Goal: Task Accomplishment & Management: Manage account settings

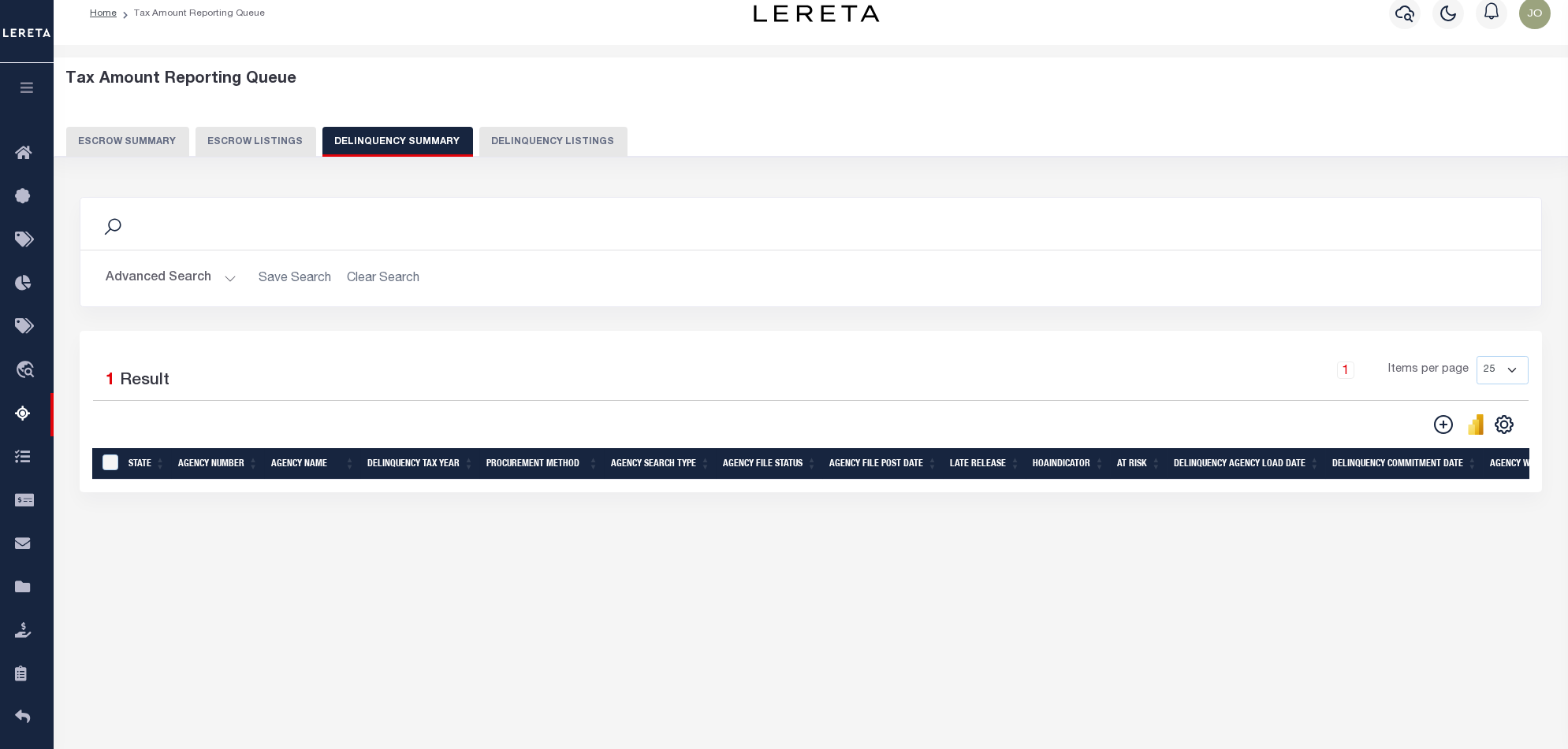
scroll to position [18, 0]
click at [149, 261] on div "Advanced Search Save Search Clear Search SummaryGridWrapper_dynamictable_____De…" at bounding box center [810, 278] width 1460 height 56
click at [150, 275] on button "Advanced Search" at bounding box center [171, 278] width 131 height 31
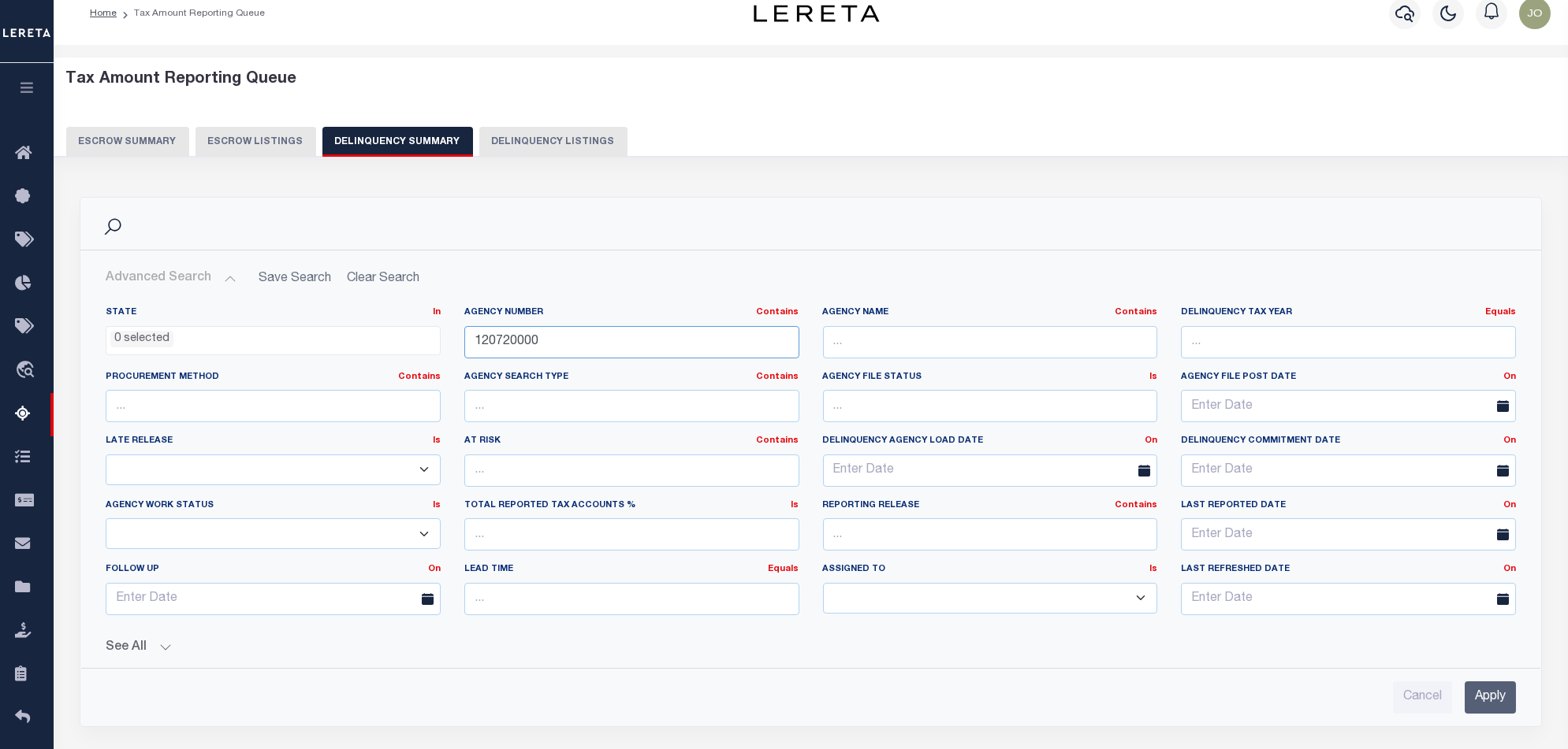
click at [724, 346] on input "120720000" at bounding box center [631, 342] width 335 height 33
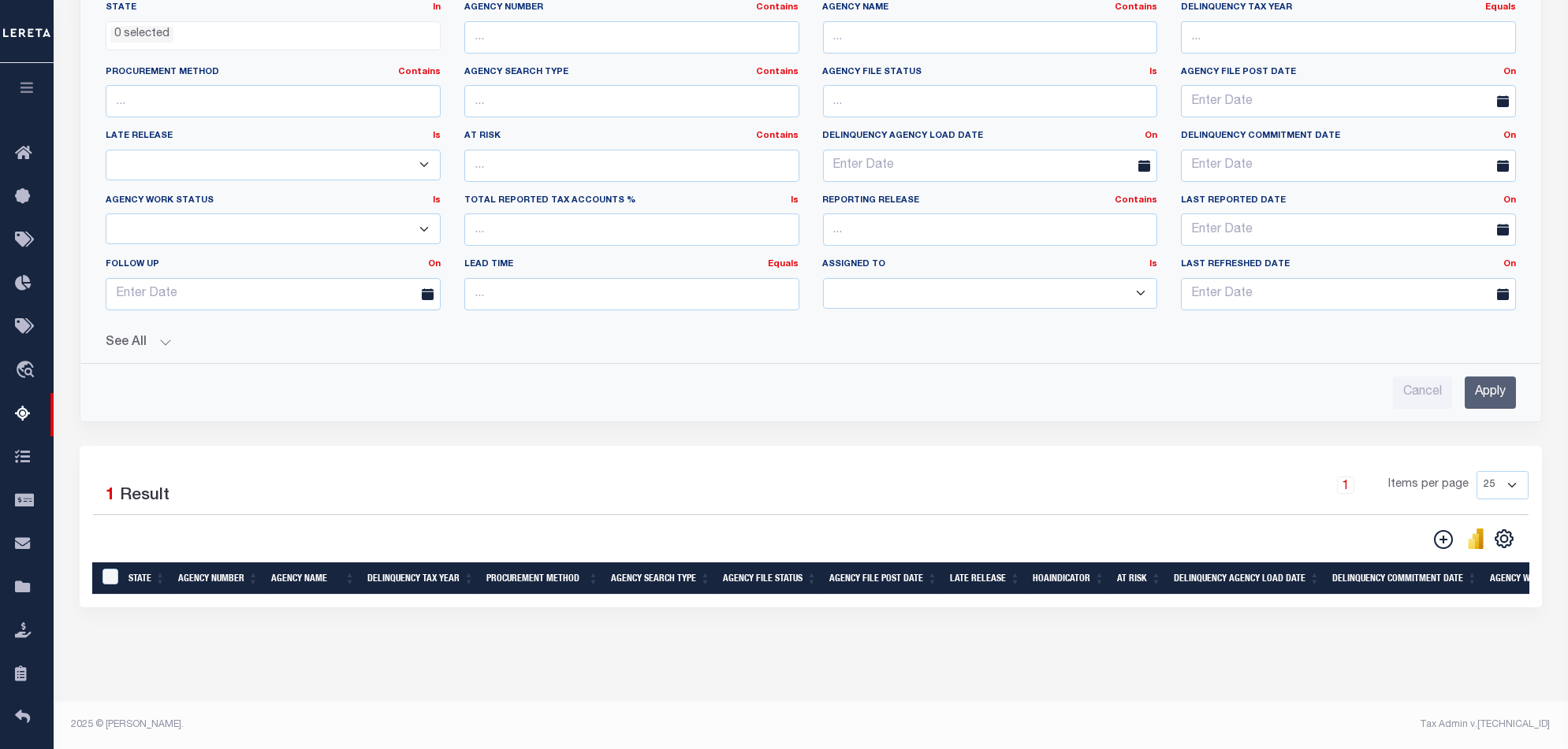
click at [1485, 390] on input "Apply" at bounding box center [1490, 392] width 51 height 33
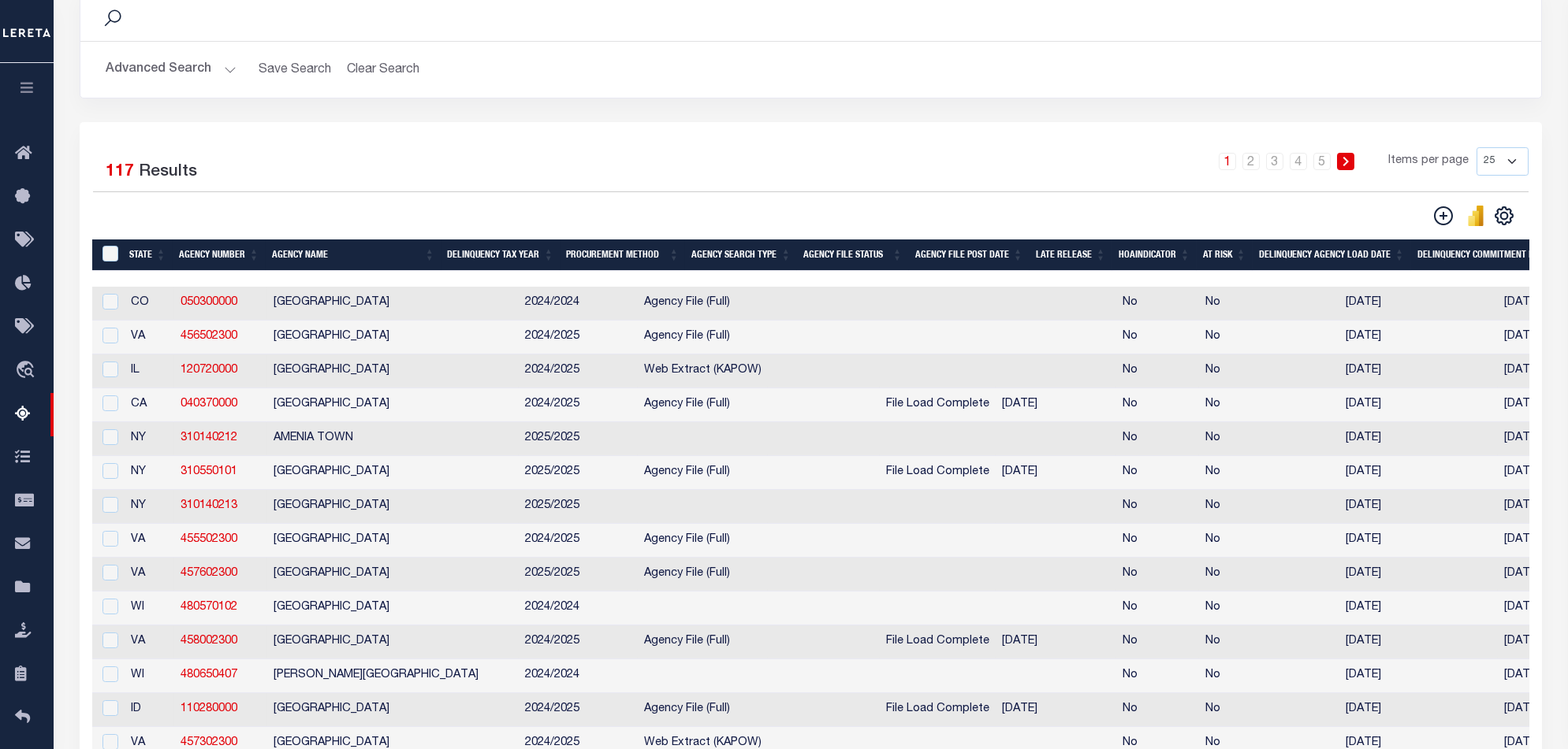
scroll to position [307, 0]
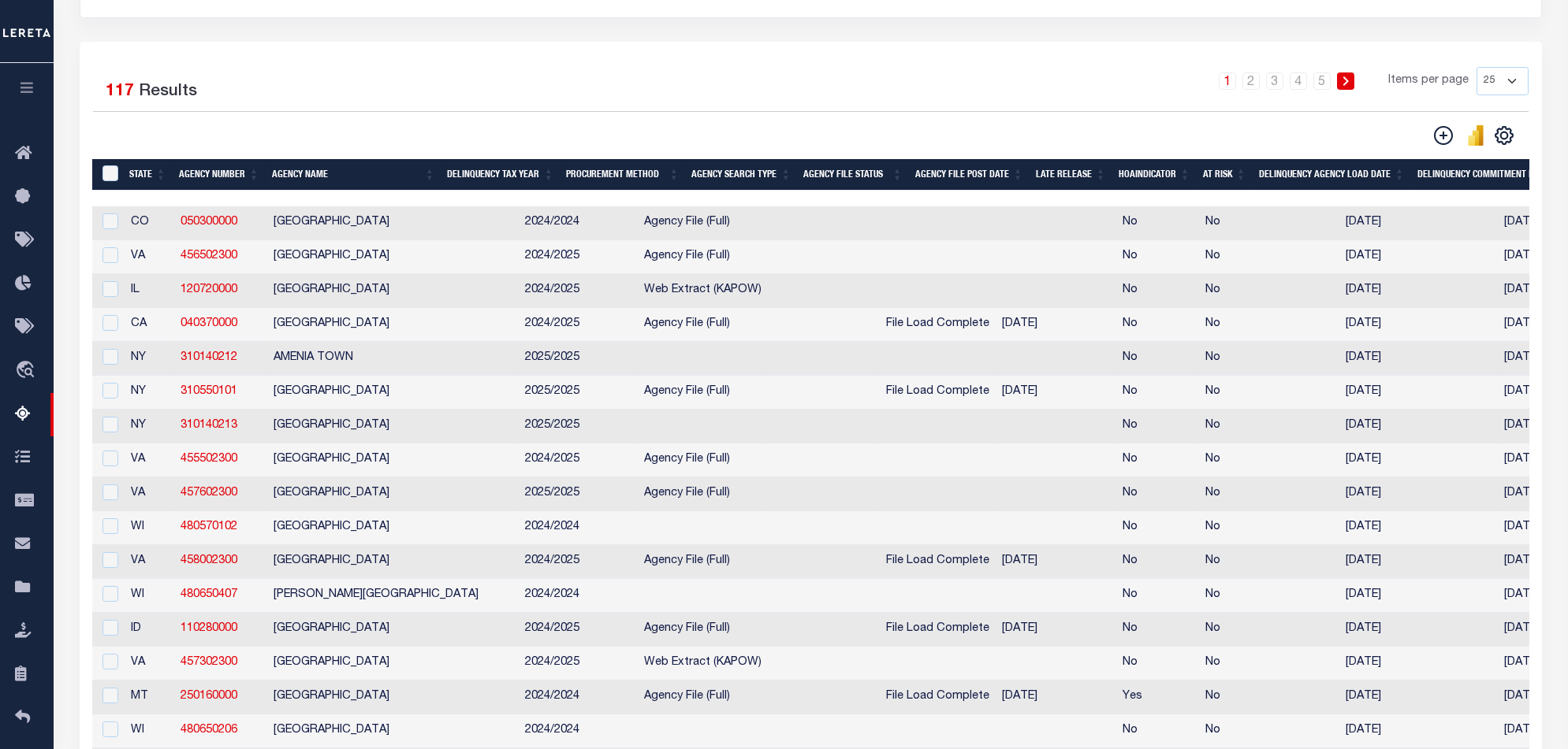
click at [850, 94] on div "1 2 3 4 5 Items per page 25 100 200 500 1000" at bounding box center [993, 87] width 1071 height 41
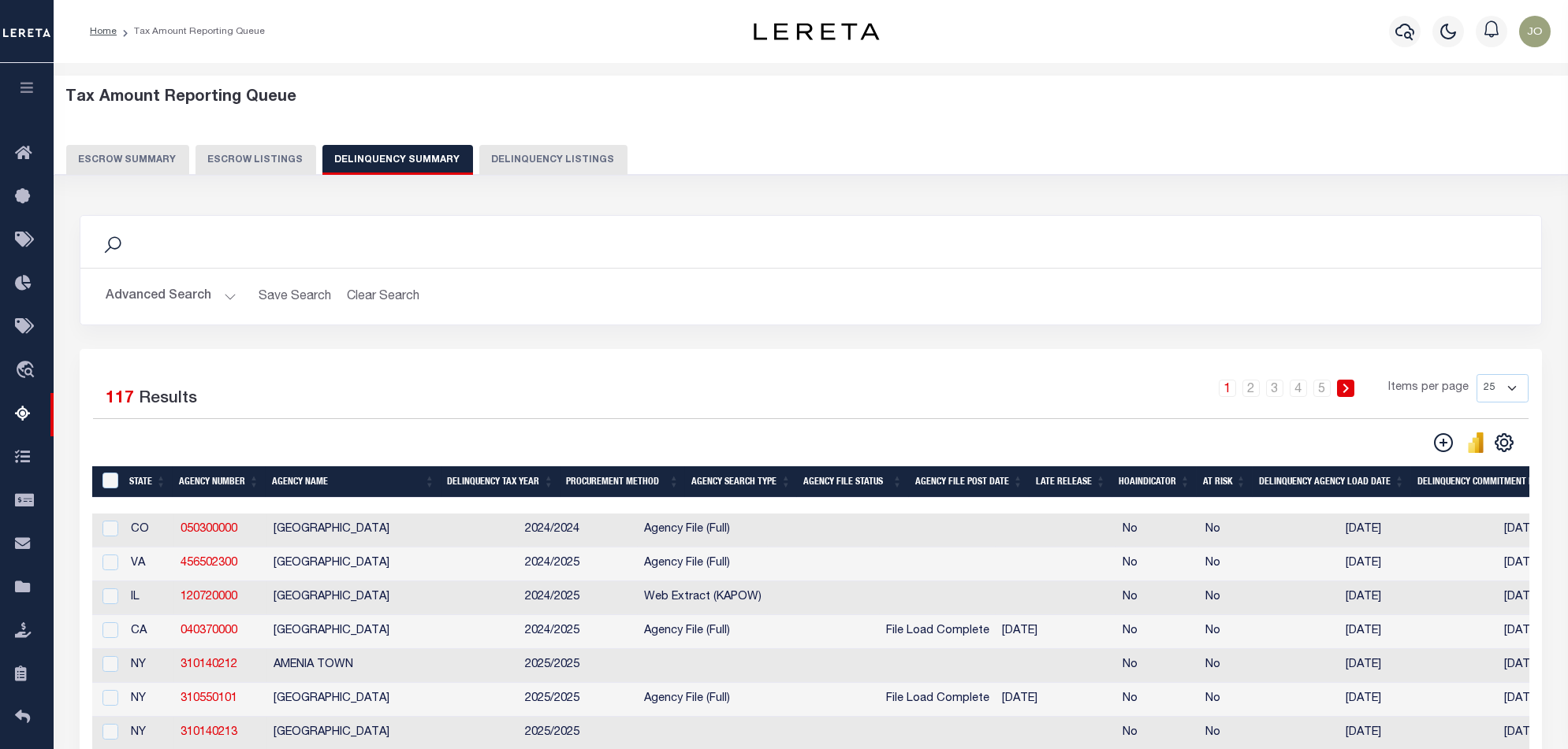
click at [209, 290] on button "Advanced Search" at bounding box center [171, 296] width 131 height 31
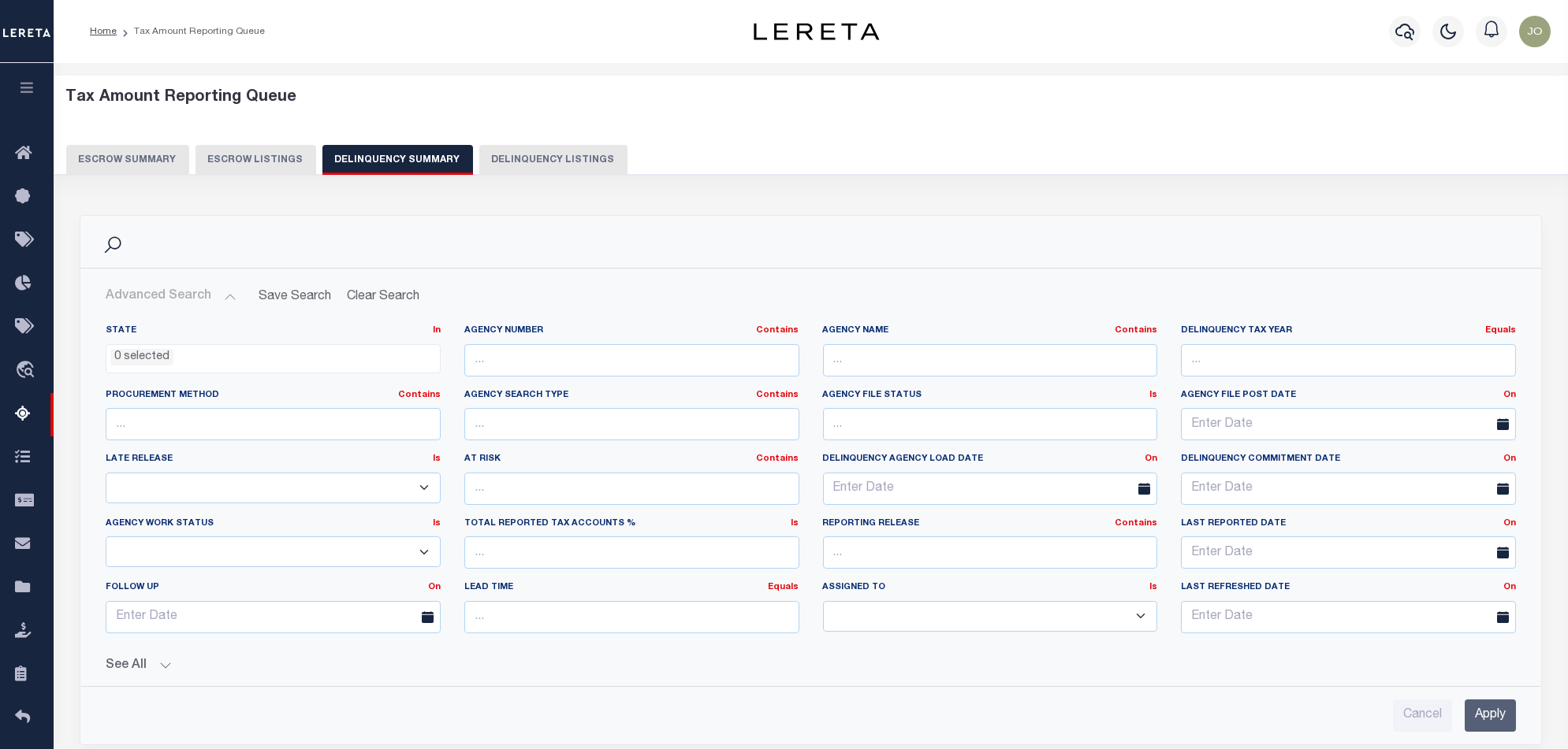
scroll to position [105, 0]
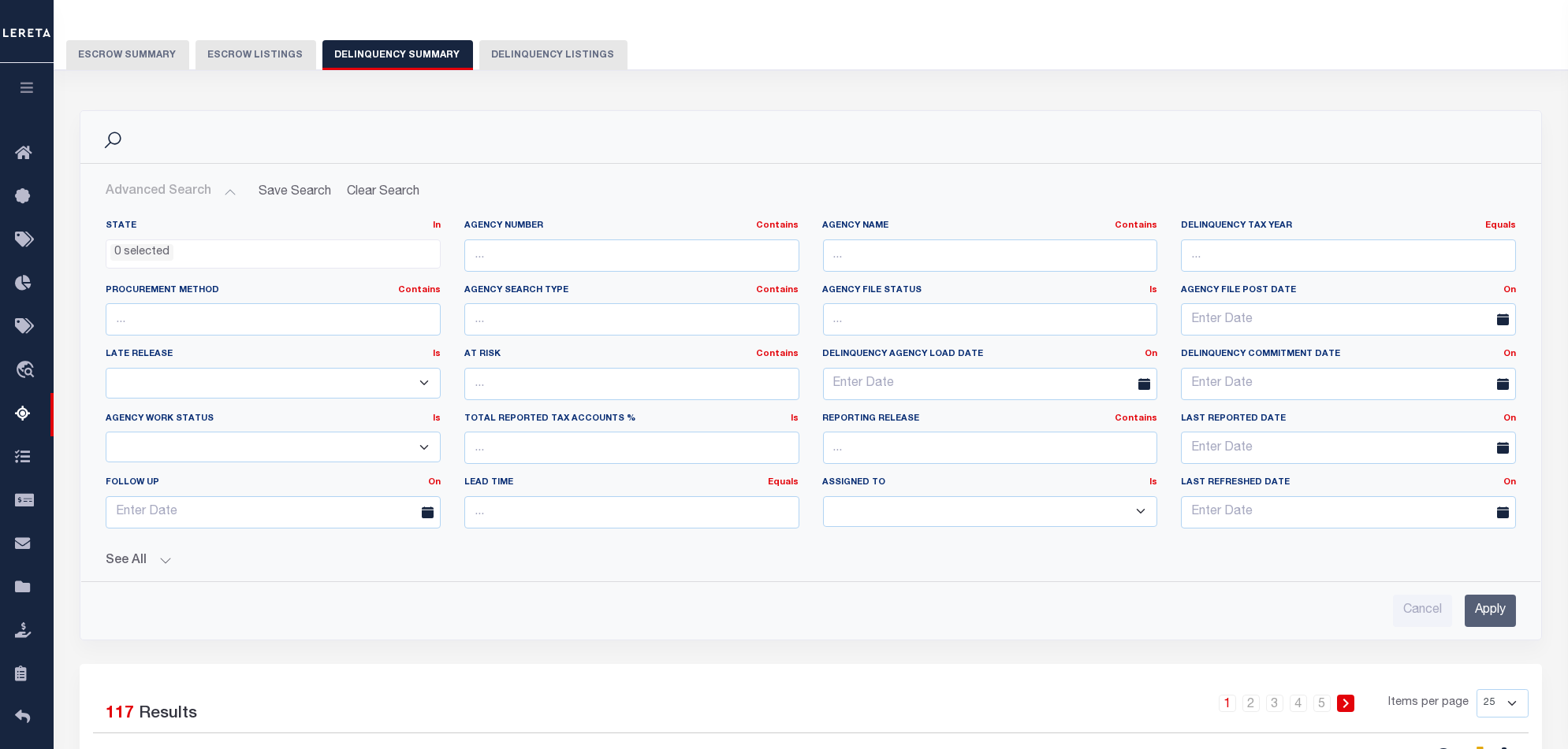
click at [134, 554] on button "See All" at bounding box center [811, 561] width 1410 height 15
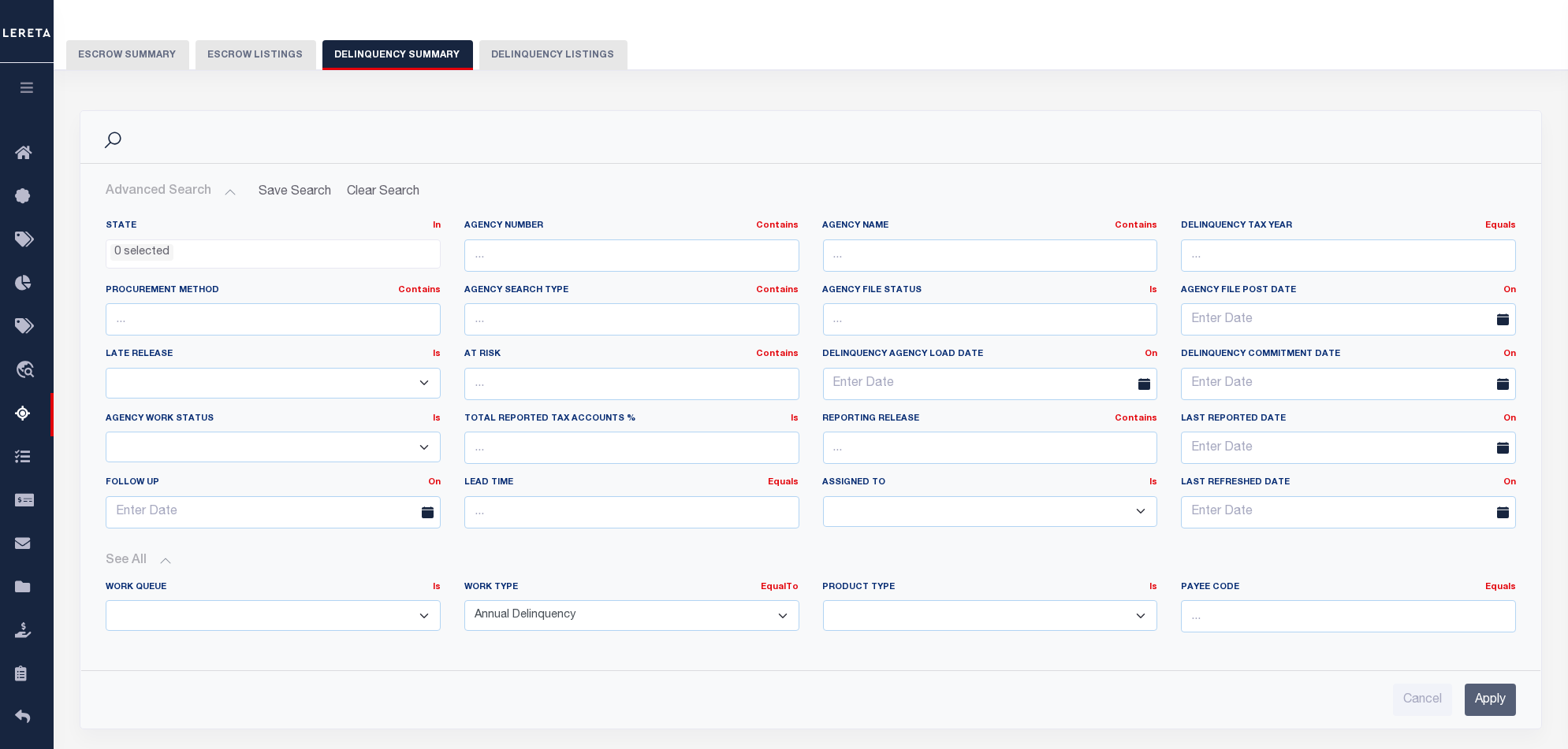
scroll to position [315, 0]
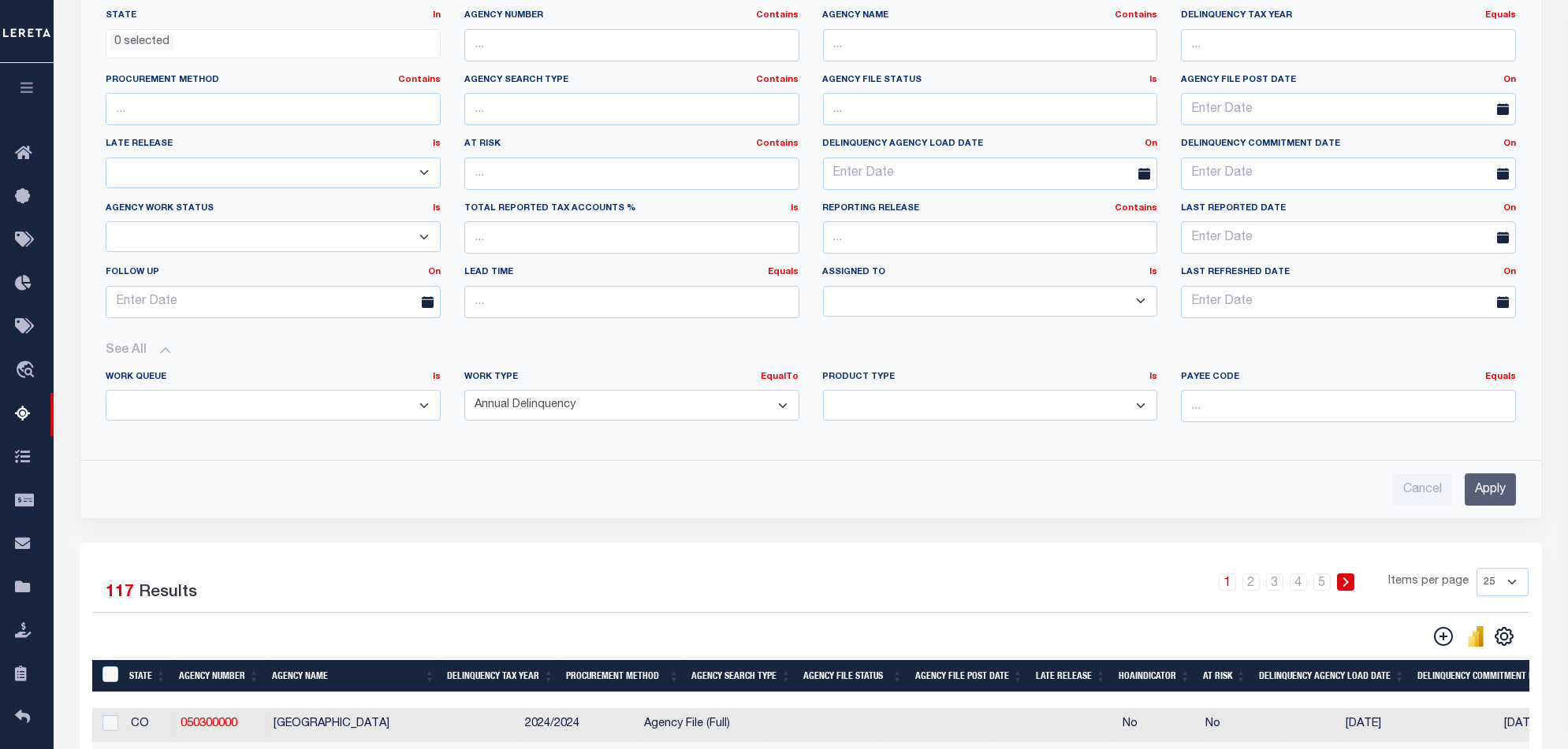
click at [1493, 482] on input "Apply" at bounding box center [1490, 490] width 51 height 33
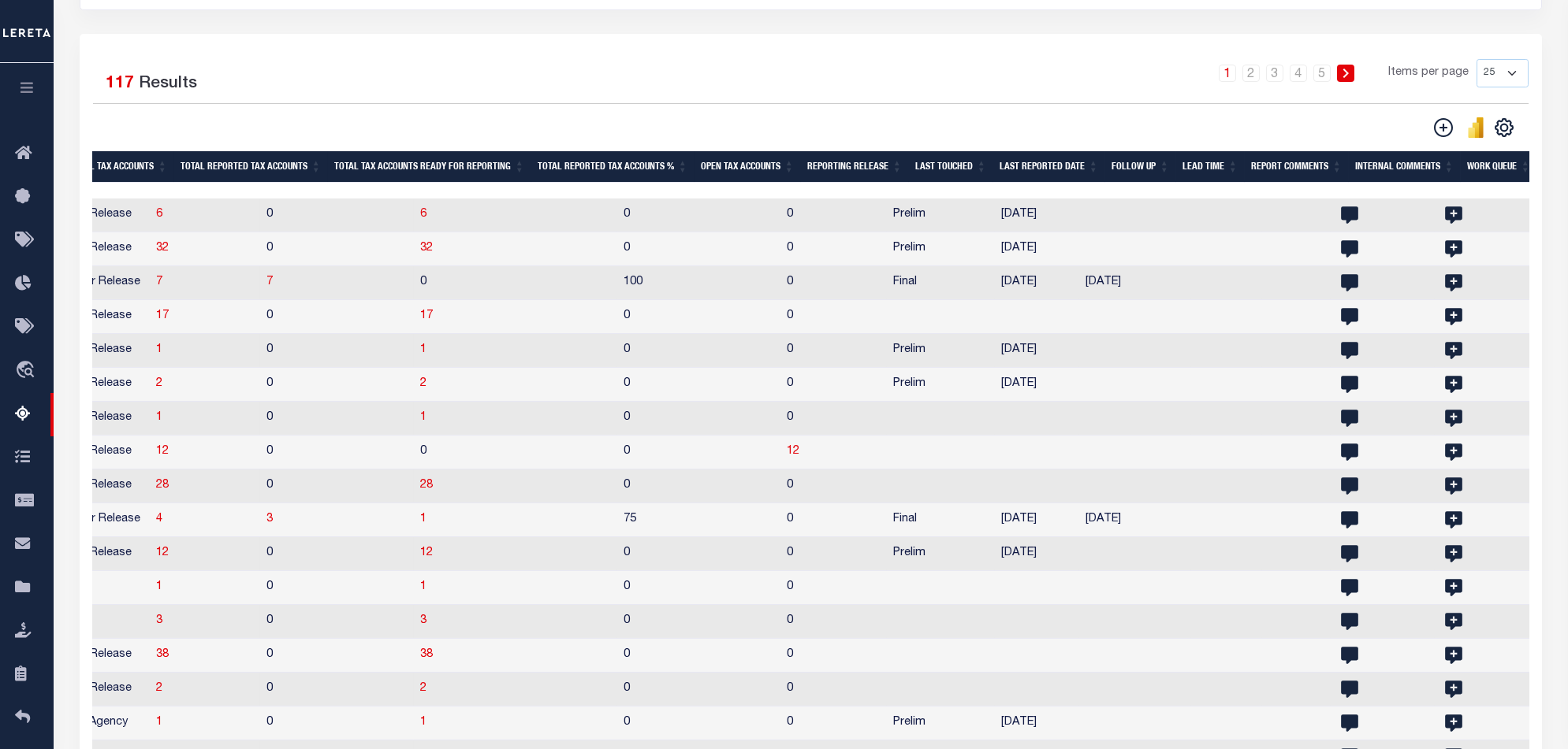
scroll to position [0, 0]
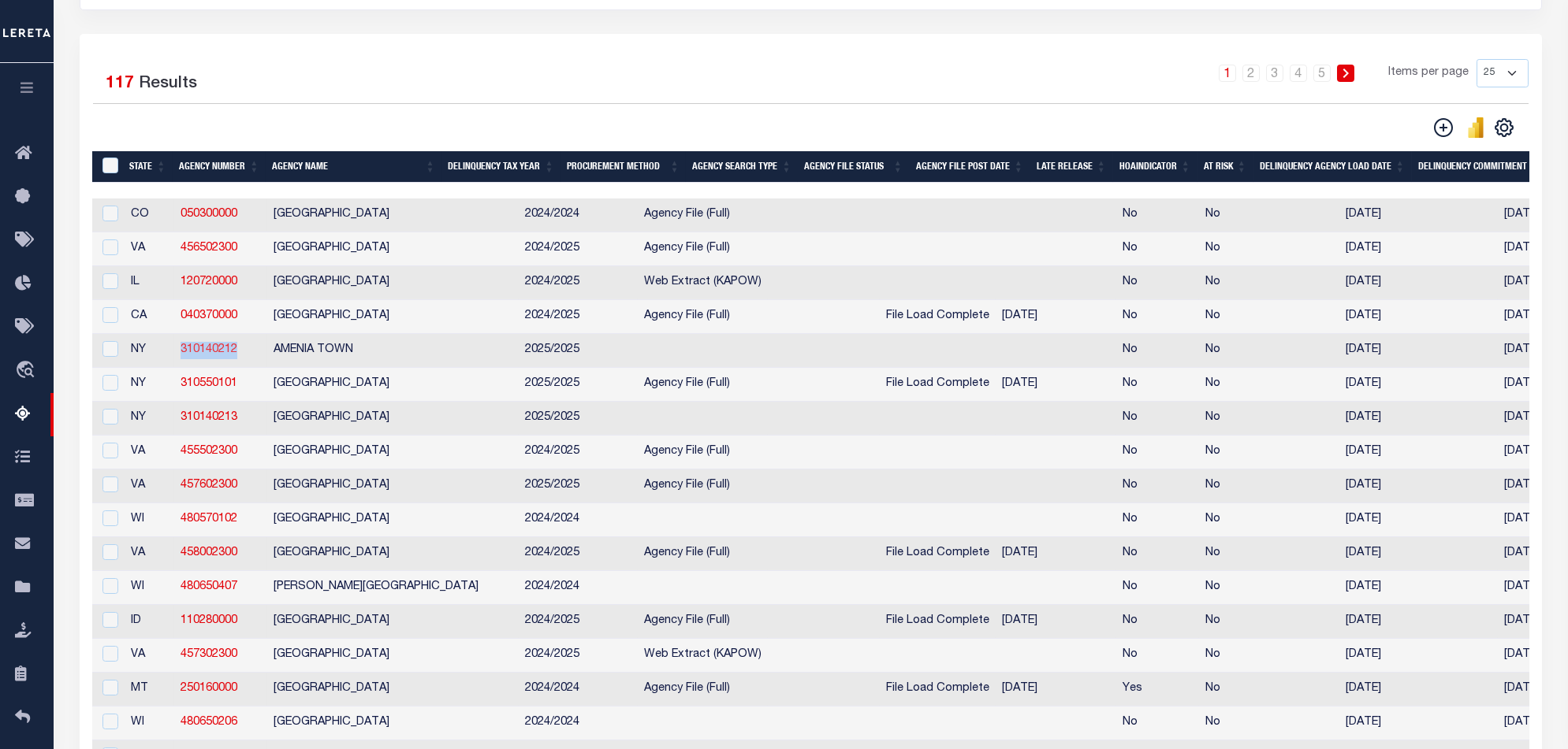
drag, startPoint x: 248, startPoint y: 361, endPoint x: 180, endPoint y: 359, distance: 68.0
click at [180, 359] on td "310140212" at bounding box center [220, 350] width 93 height 34
checkbox input "true"
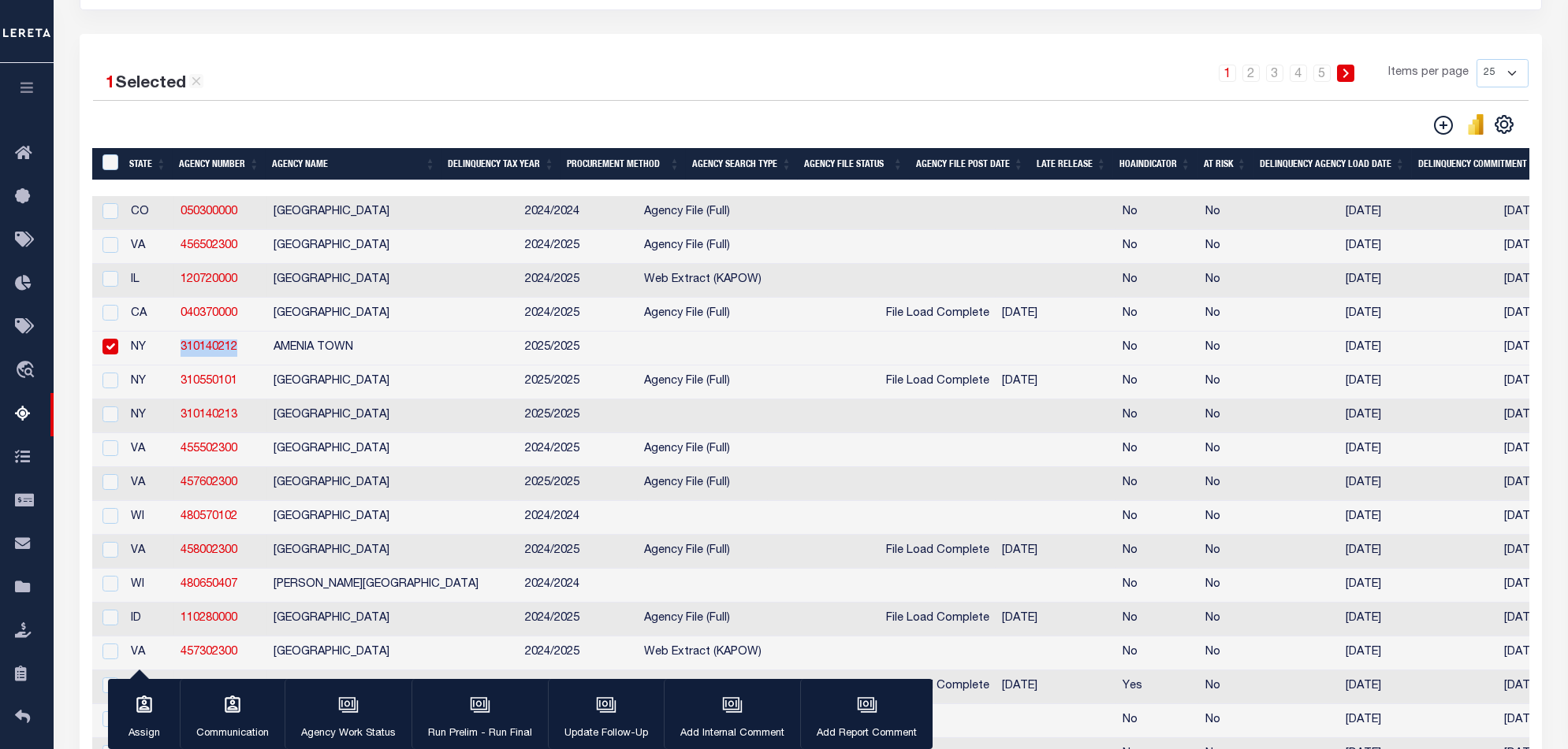
copy link "310140212"
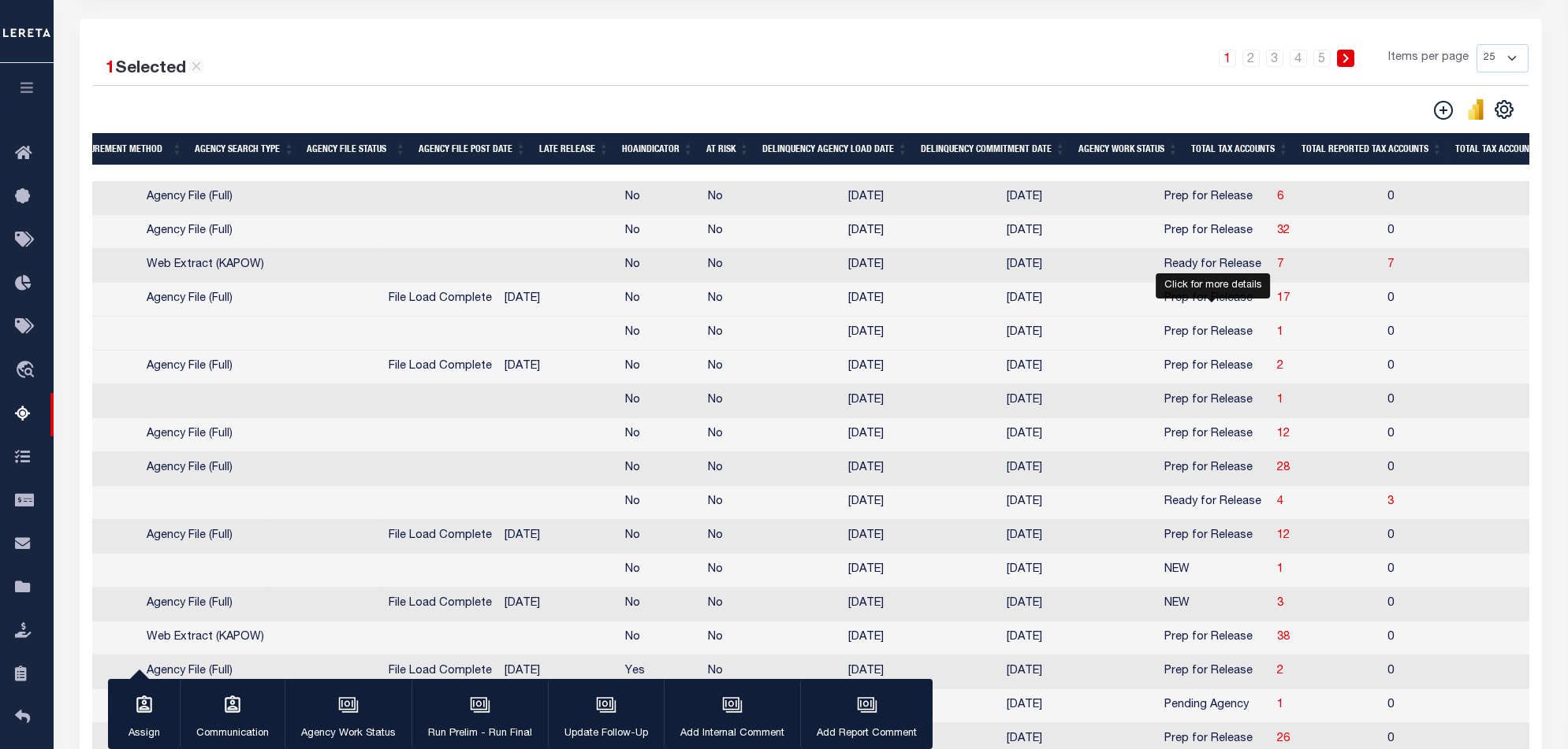
click at [1277, 337] on span "1" at bounding box center [1280, 332] width 7 height 11
select select "100"
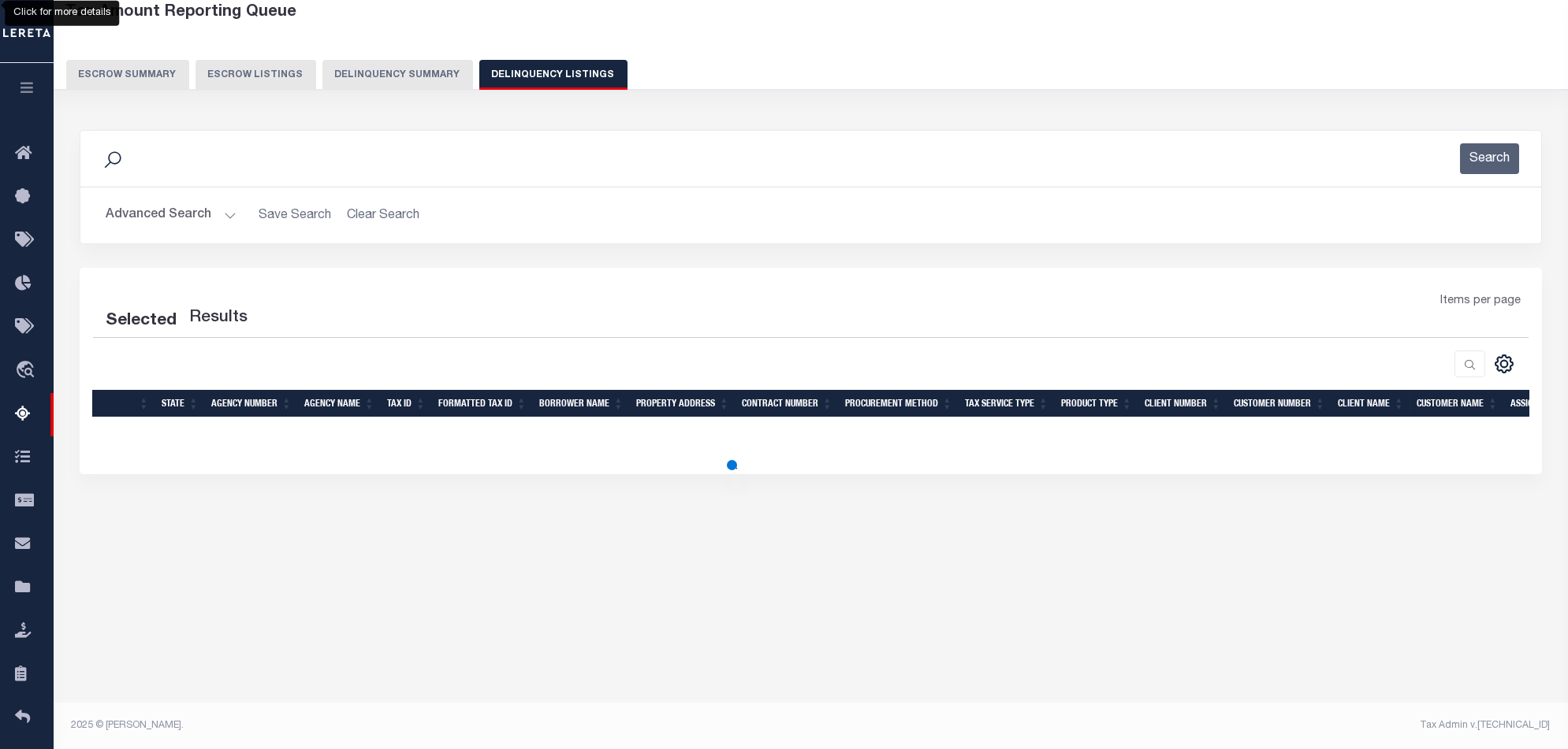
select select "100"
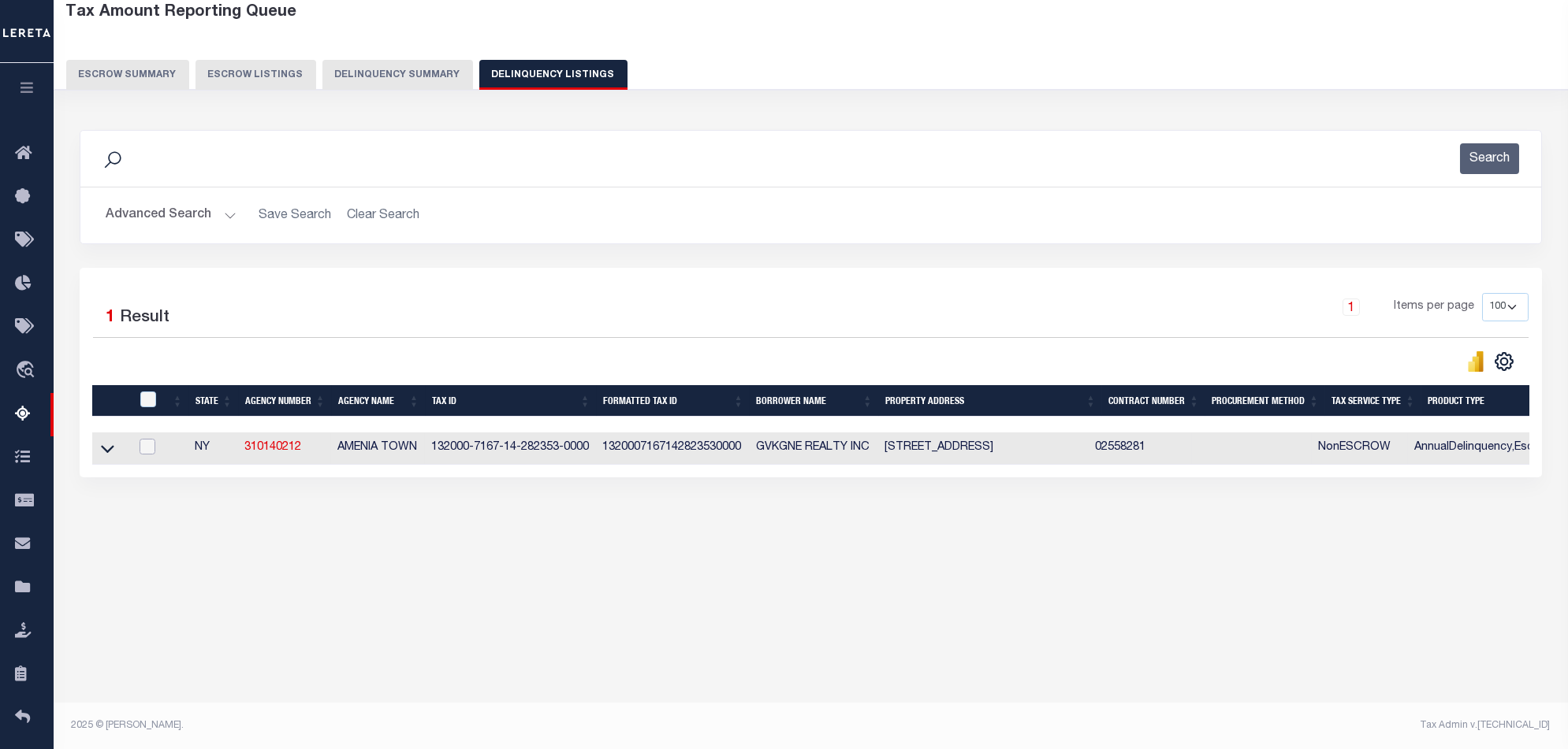
click at [148, 447] on input "checkbox" at bounding box center [147, 446] width 16 height 16
checkbox input "true"
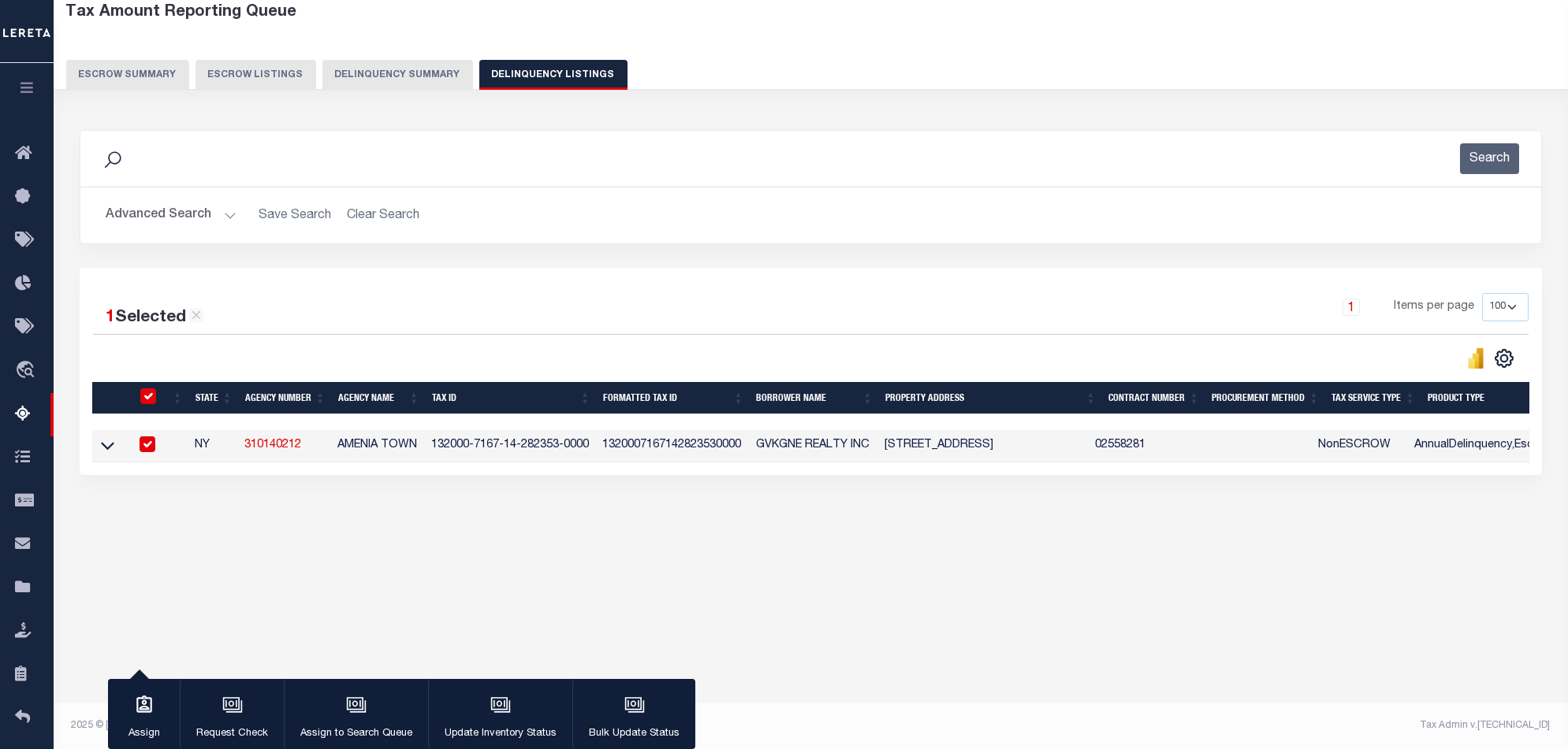
drag, startPoint x: 111, startPoint y: 441, endPoint x: 318, endPoint y: 364, distance: 220.9
click at [110, 441] on icon at bounding box center [108, 445] width 13 height 17
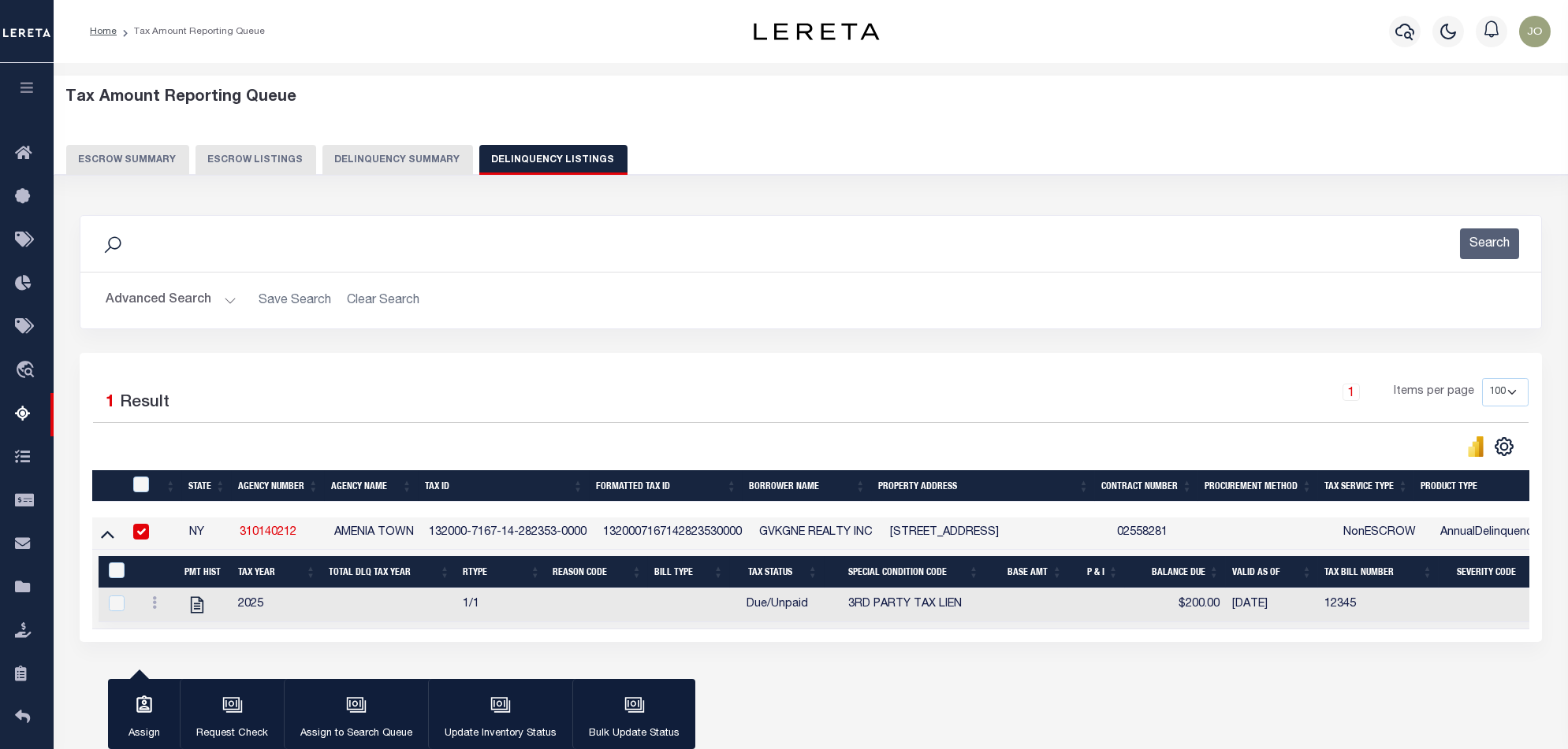
click at [387, 163] on button "Delinquency Summary" at bounding box center [397, 160] width 150 height 30
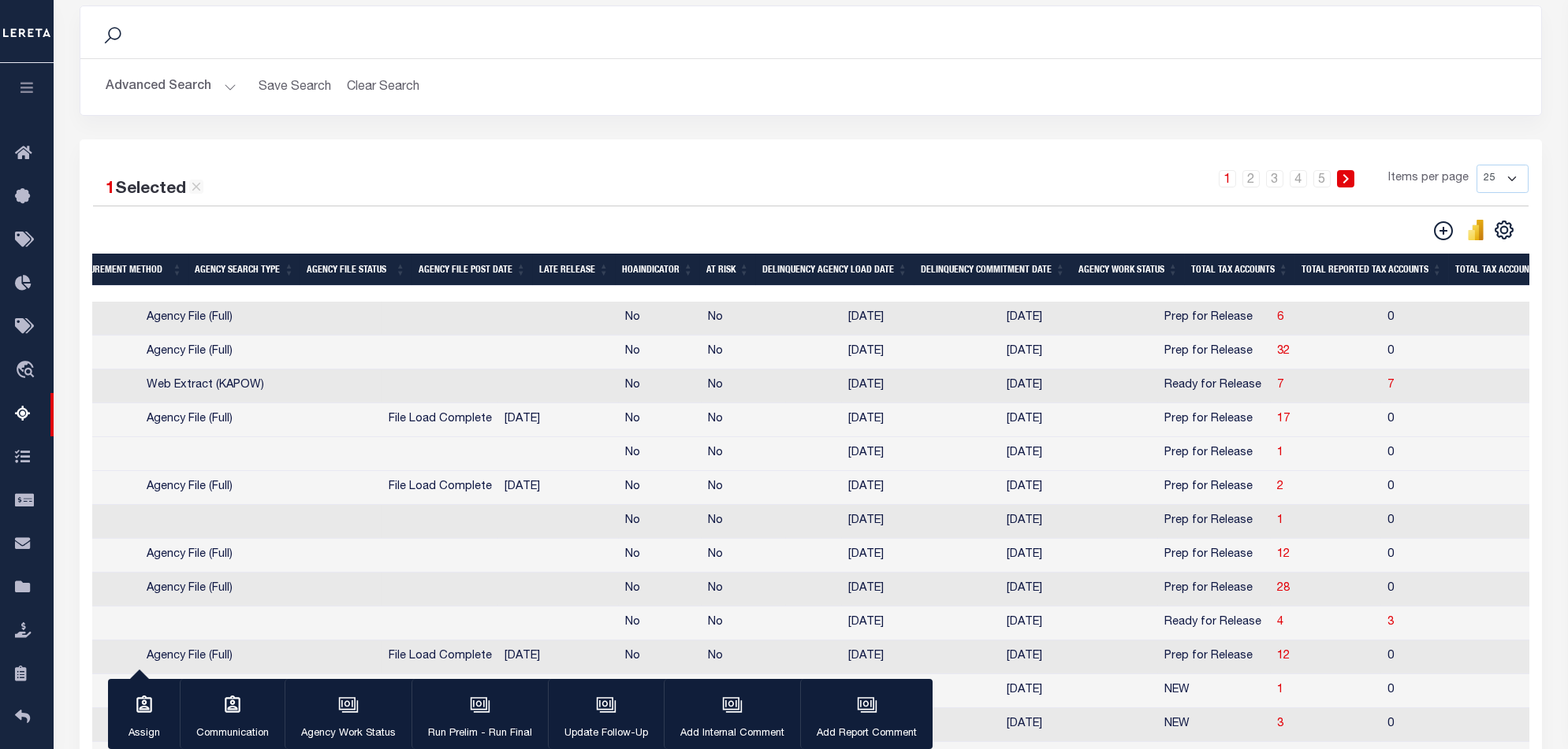
click at [860, 463] on td "[DATE]" at bounding box center [921, 454] width 159 height 34
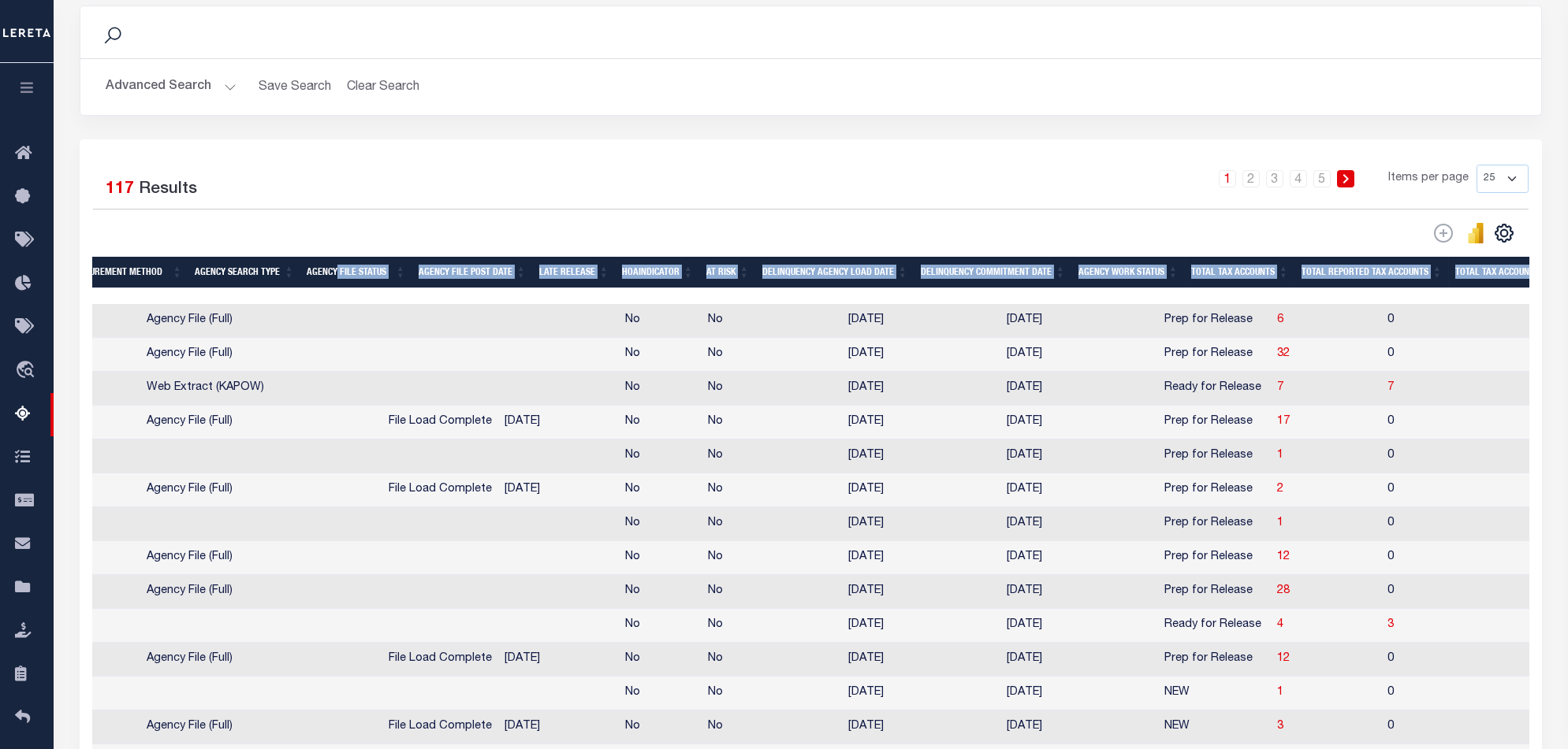
drag, startPoint x: 789, startPoint y: 296, endPoint x: 363, endPoint y: 283, distance: 426.2
click at [363, 283] on div "State Agency Number Agency Name Delinquency Tax Year Procurement Method Agency …" at bounding box center [811, 704] width 1437 height 895
click at [262, 293] on div at bounding box center [1314, 296] width 3438 height 16
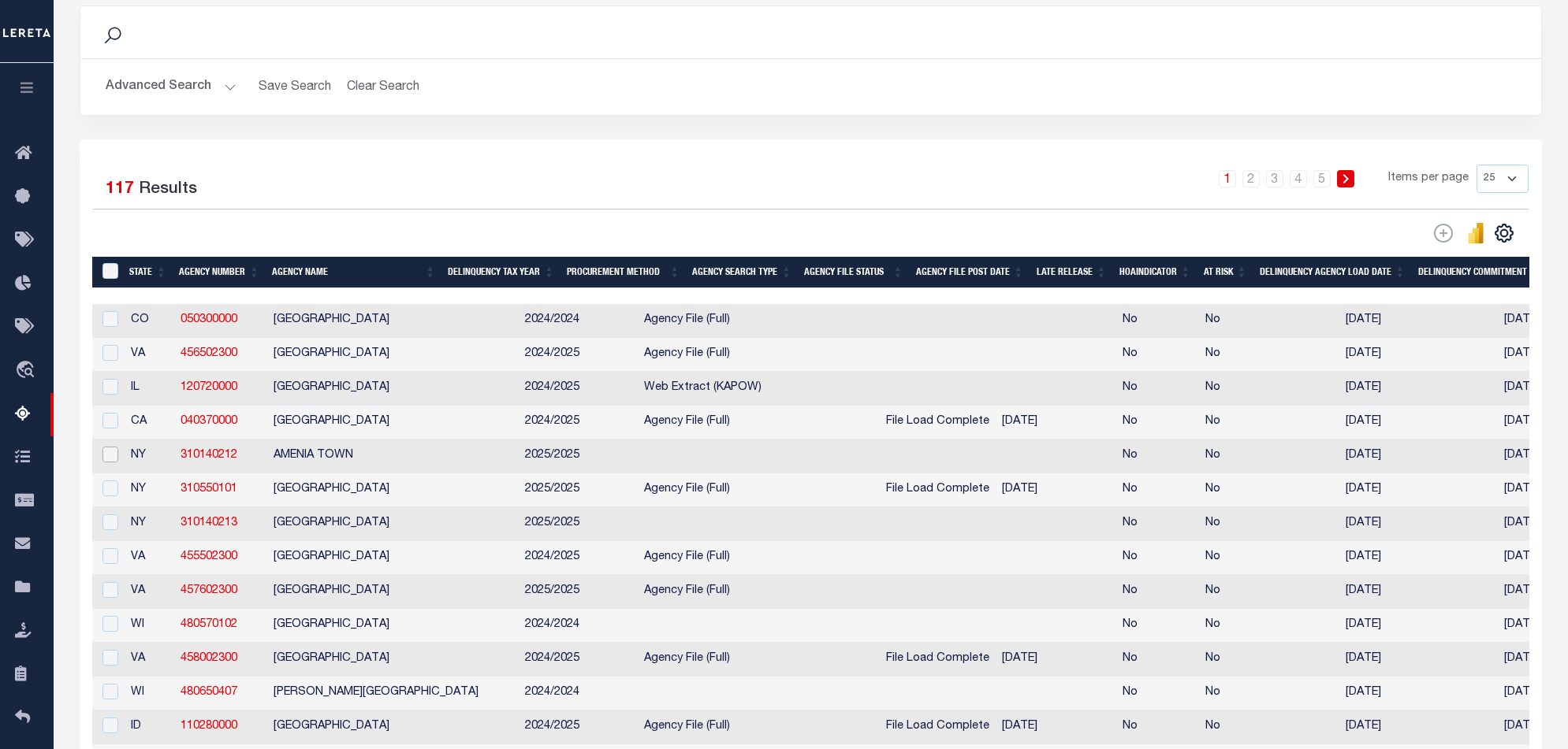
click at [107, 460] on input "checkbox" at bounding box center [110, 455] width 16 height 16
checkbox input "true"
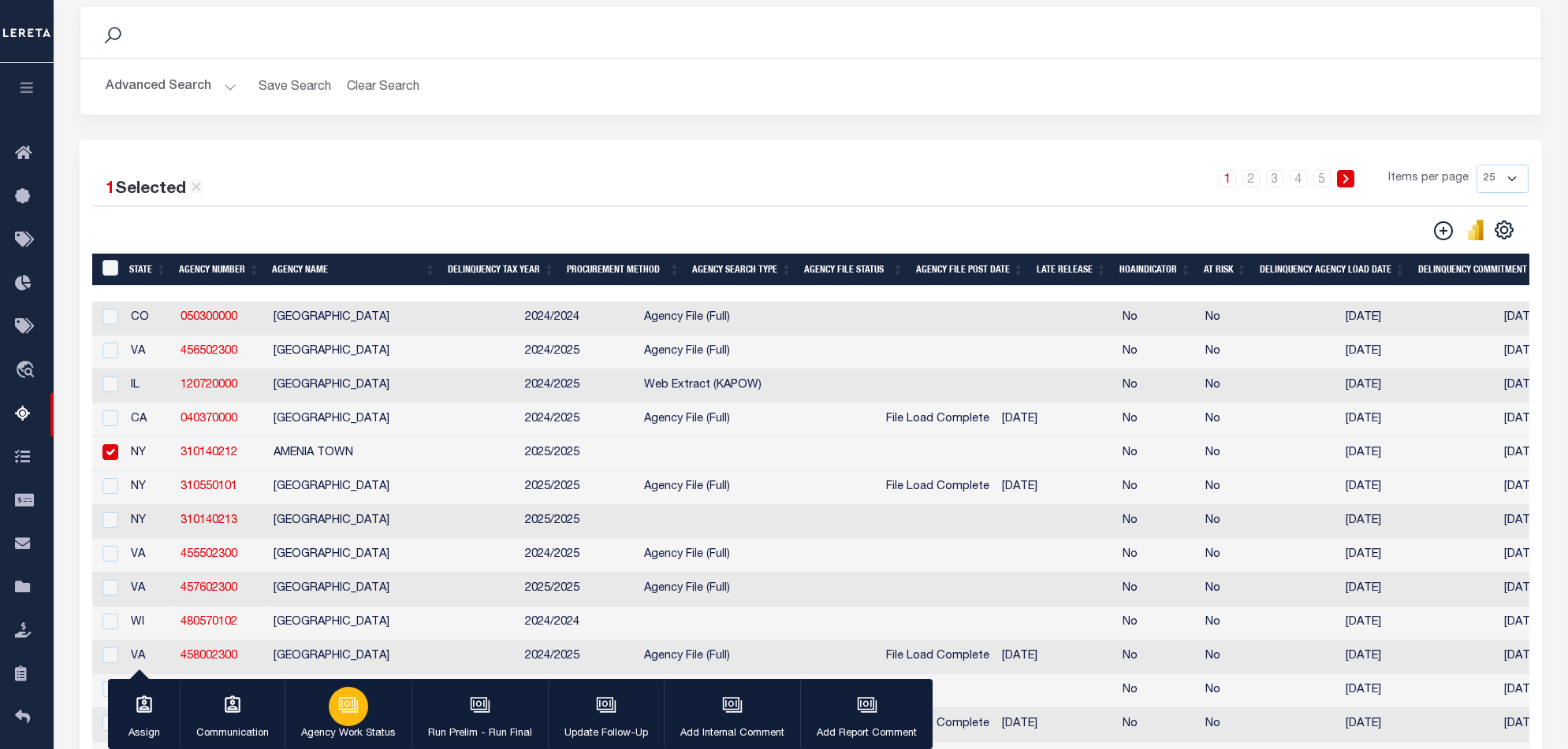
click at [363, 713] on div "button" at bounding box center [348, 706] width 39 height 39
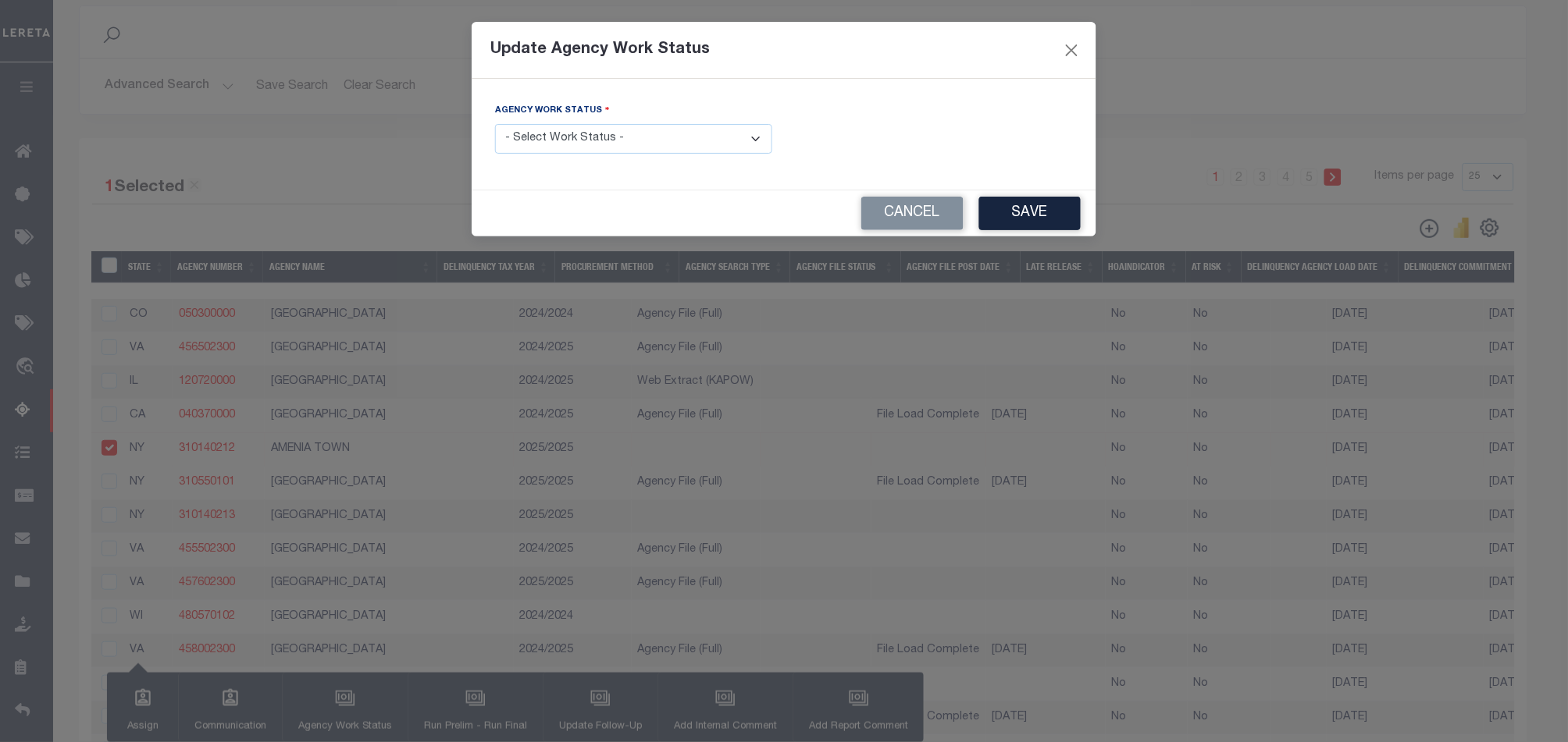
click at [633, 135] on select "- Select Work Status - In Progress Pending Agency Follow-up Pending QC Ready fo…" at bounding box center [633, 139] width 277 height 31
select select "6"
click at [495, 124] on select "- Select Work Status - In Progress Pending Agency Follow-up Pending QC Ready fo…" at bounding box center [633, 139] width 277 height 31
click at [1030, 211] on button "Save" at bounding box center [1029, 213] width 102 height 34
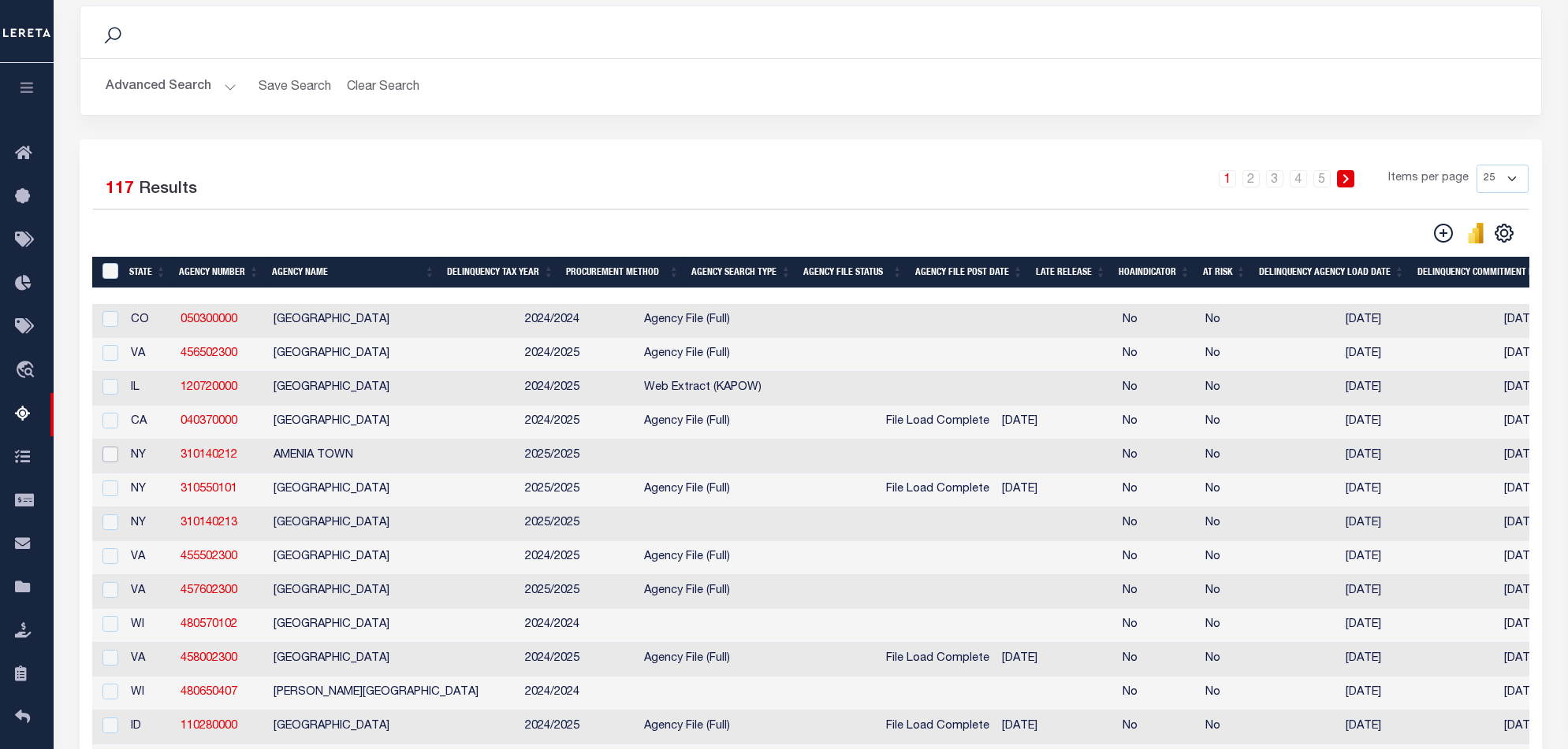
click at [114, 460] on input "checkbox" at bounding box center [110, 455] width 16 height 16
checkbox input "true"
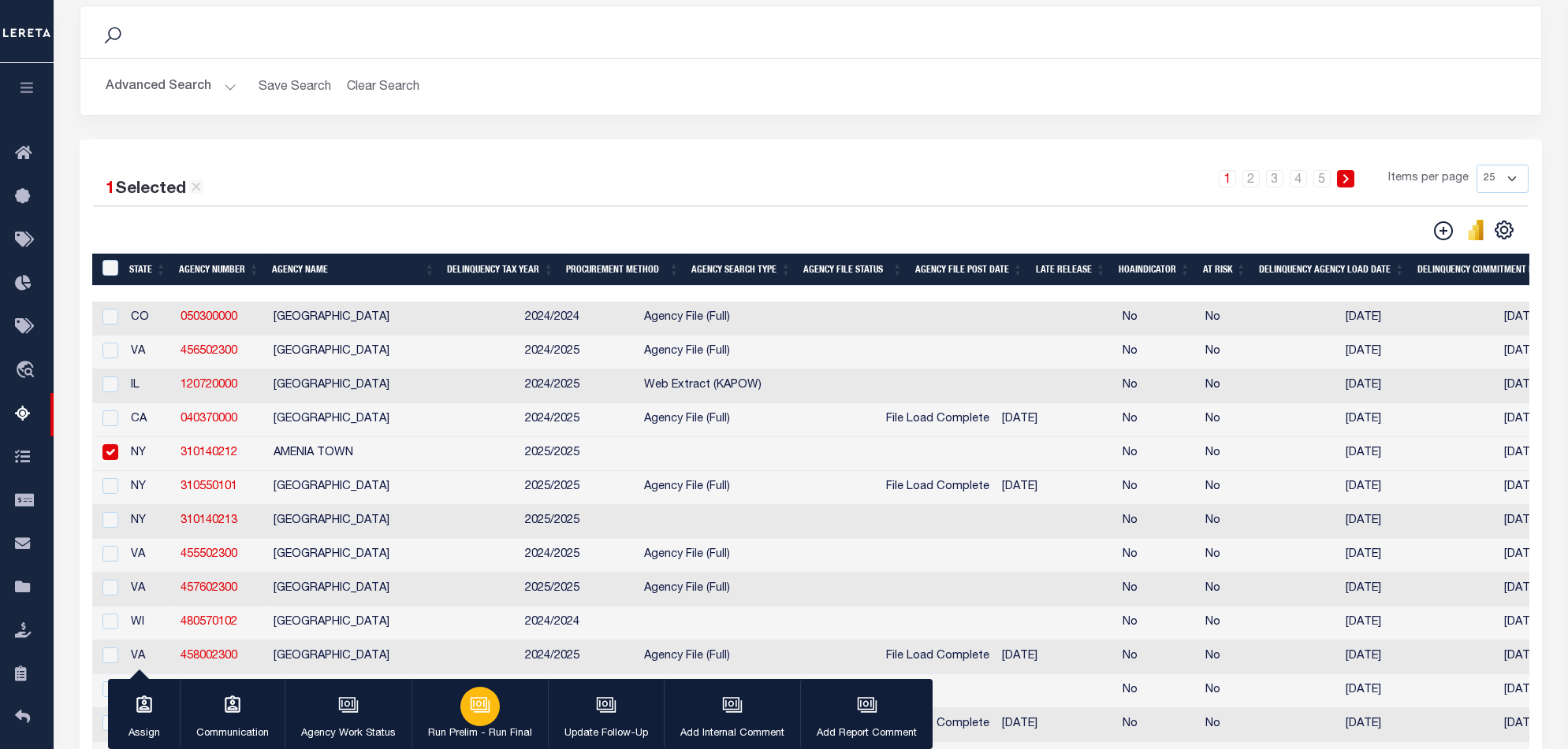
click at [470, 716] on icon "button" at bounding box center [480, 705] width 21 height 21
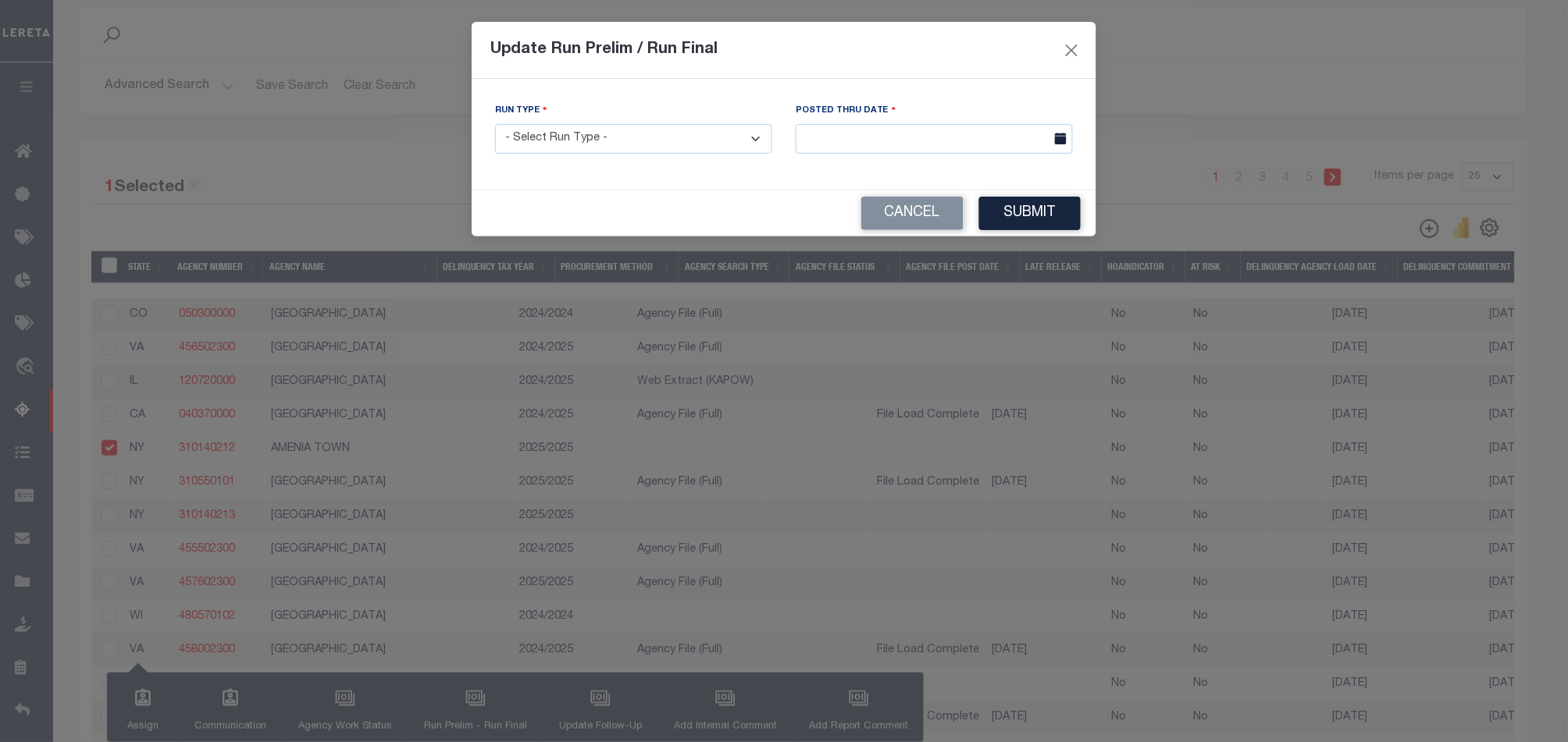
click at [639, 135] on select "- Select Run Type - Prelim Run Final Run" at bounding box center [633, 139] width 277 height 31
select select "F"
click at [495, 124] on select "- Select Run Type - Prelim Run Final Run" at bounding box center [633, 139] width 277 height 31
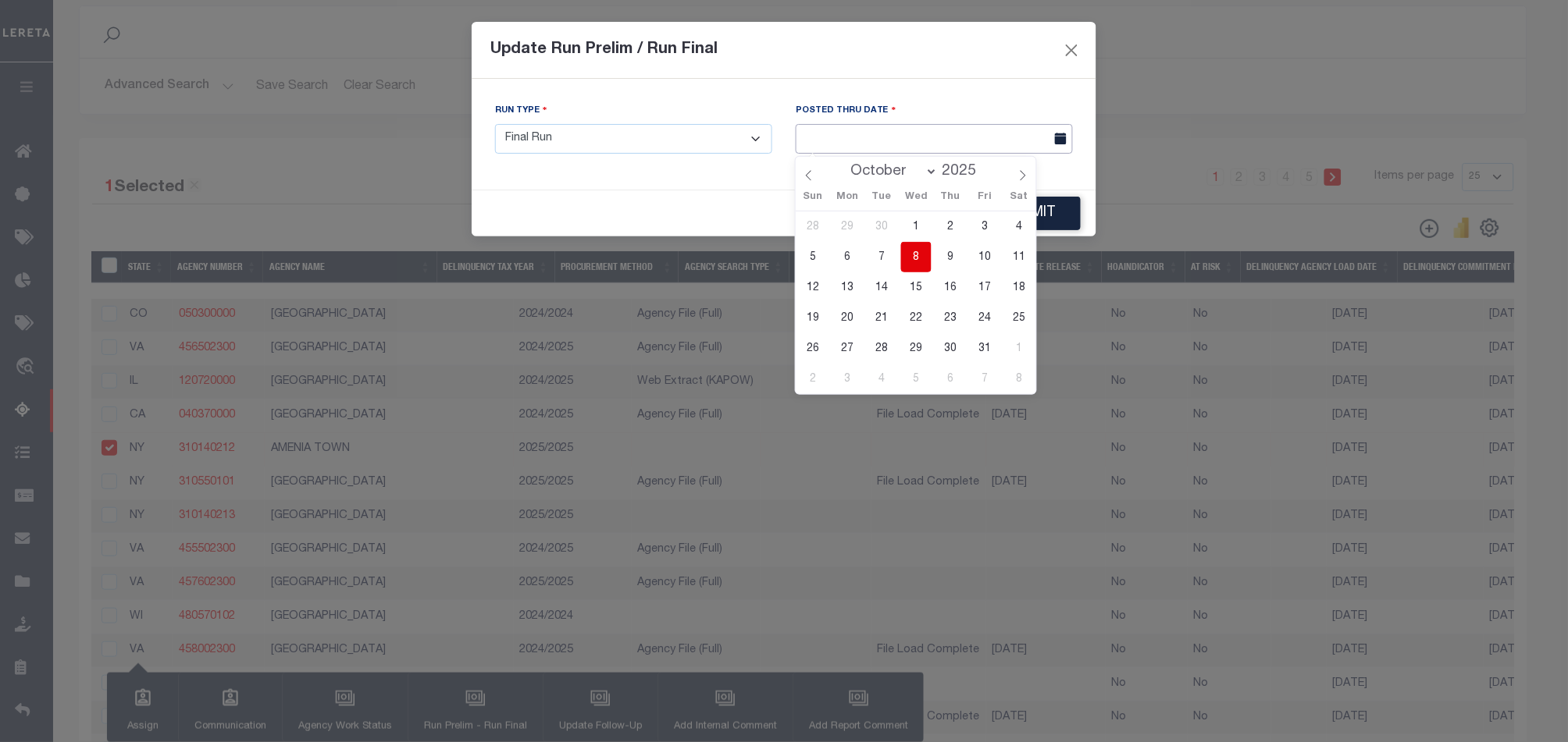
click at [930, 138] on input "text" at bounding box center [933, 139] width 277 height 31
click at [914, 254] on span "8" at bounding box center [916, 257] width 31 height 31
type input "[DATE]"
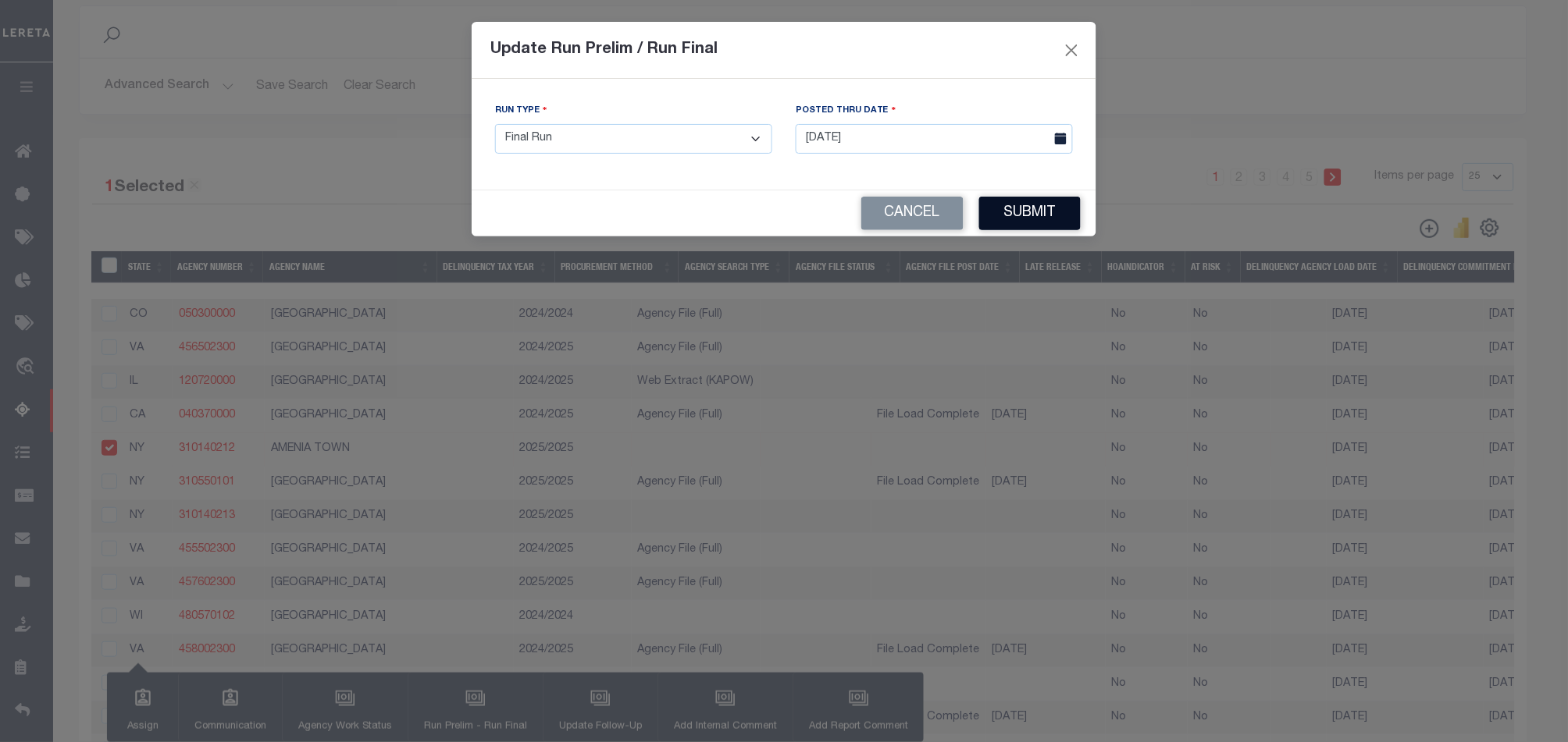
click at [1063, 215] on button "Submit" at bounding box center [1029, 213] width 102 height 34
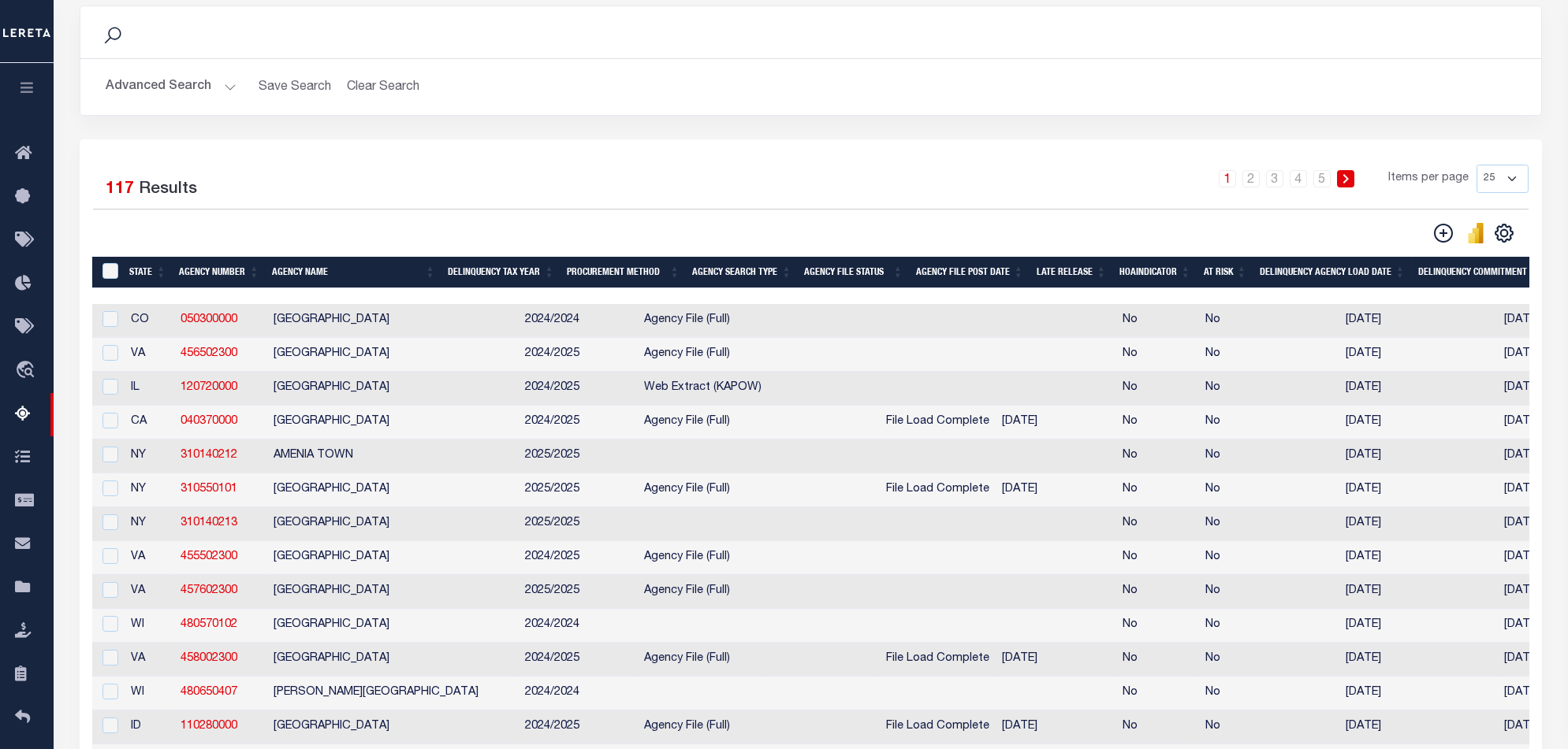
click at [673, 471] on td at bounding box center [703, 456] width 130 height 34
checkbox input "true"
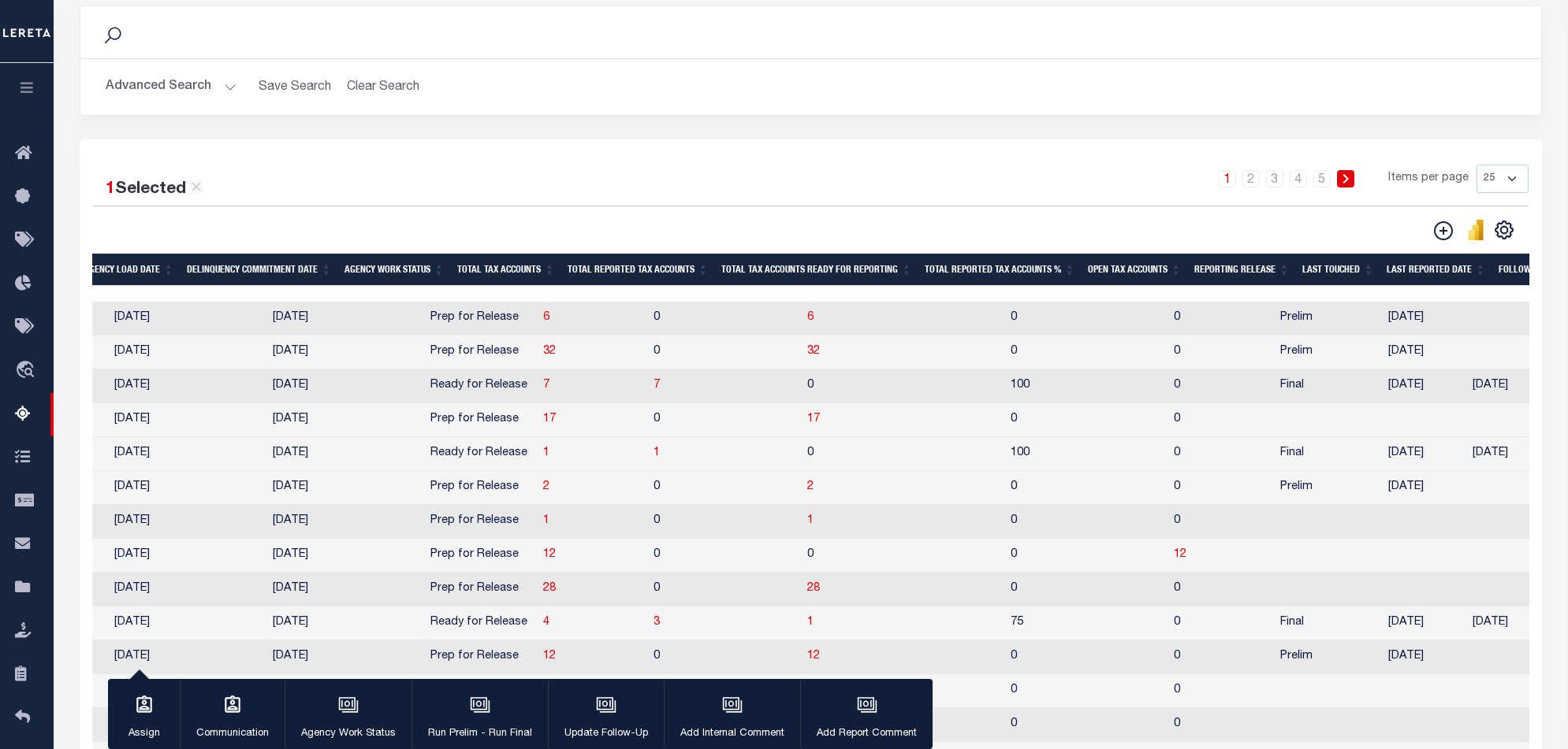
scroll to position [315, 0]
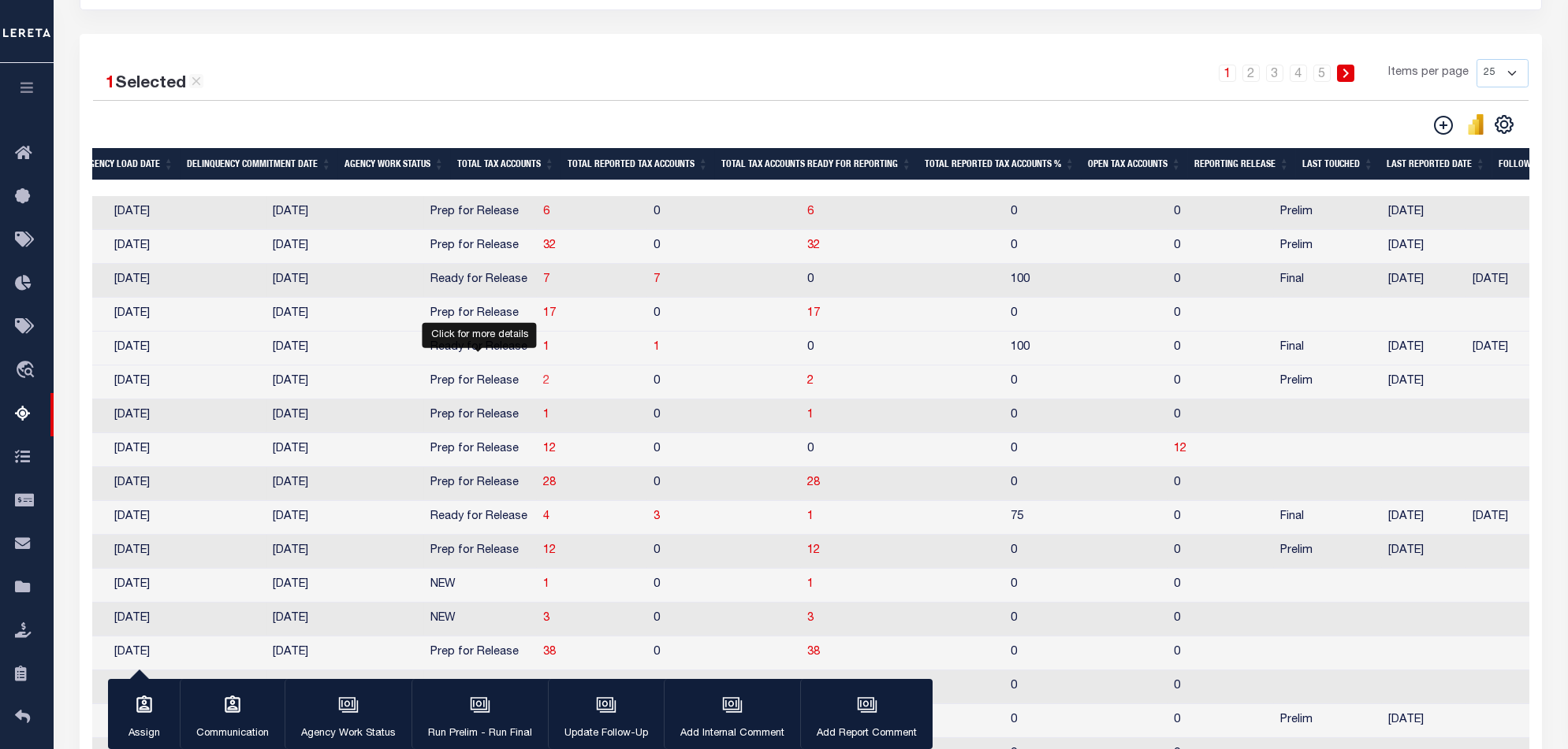
click at [543, 387] on span "2" at bounding box center [547, 381] width 7 height 11
select select "100"
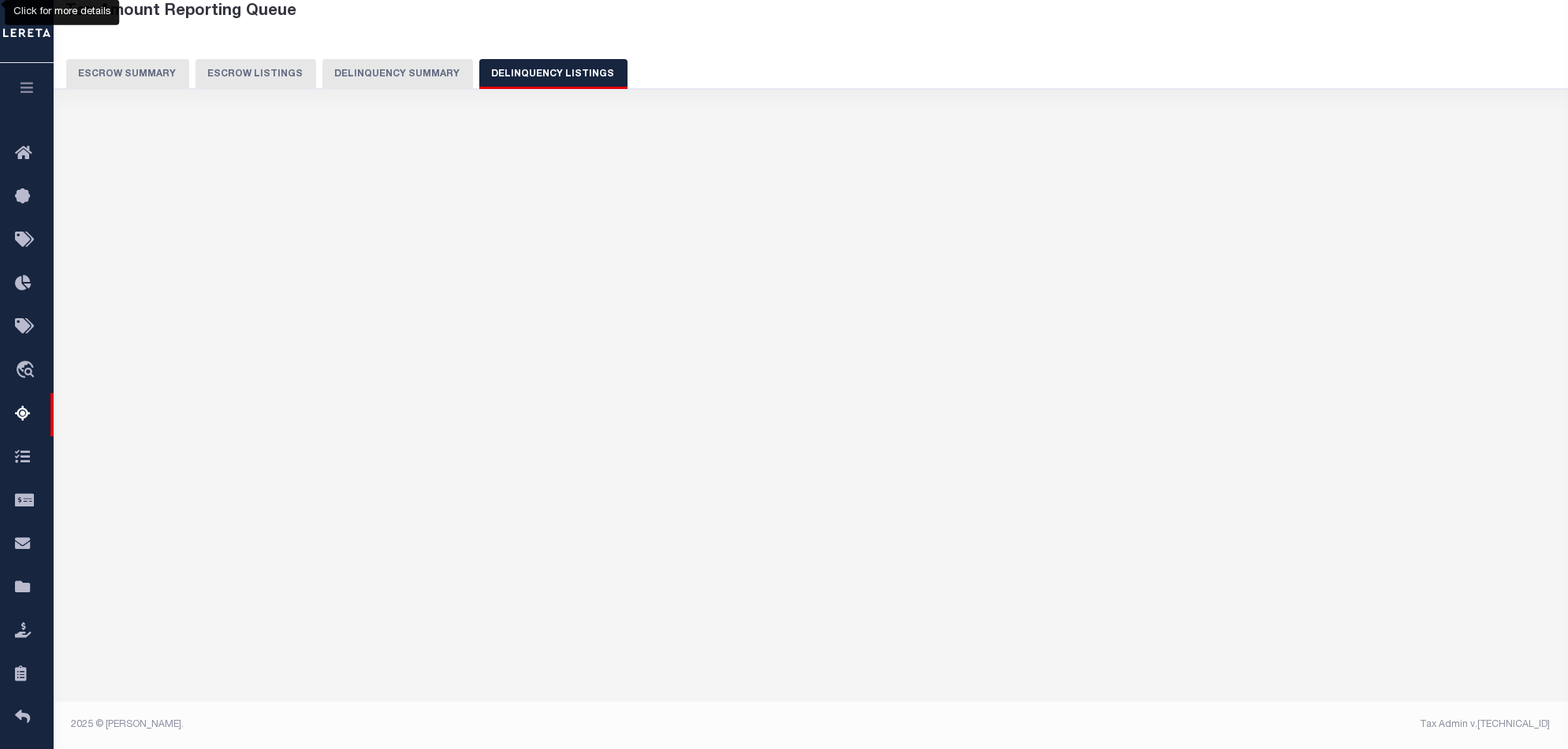
select select "100"
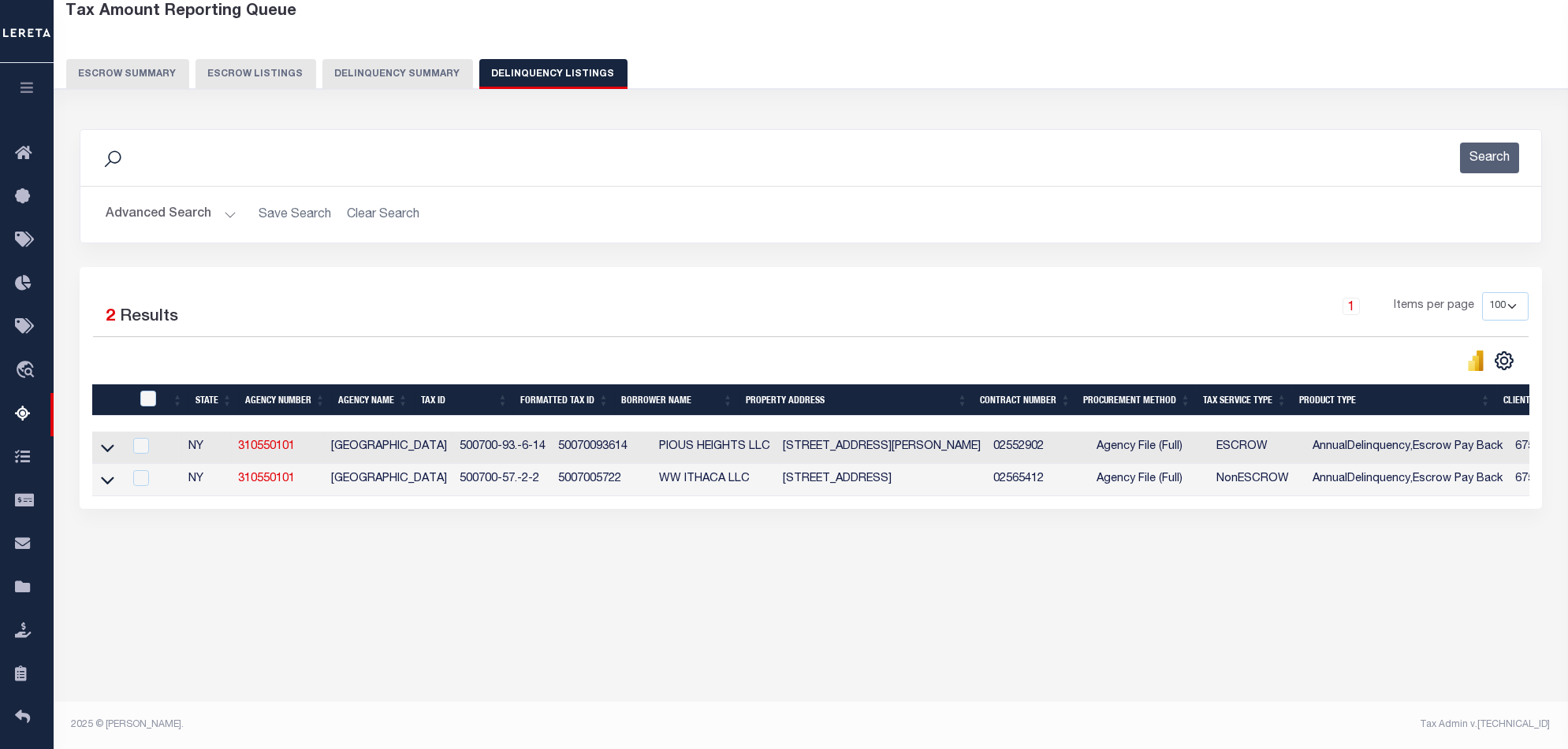
scroll to position [85, 0]
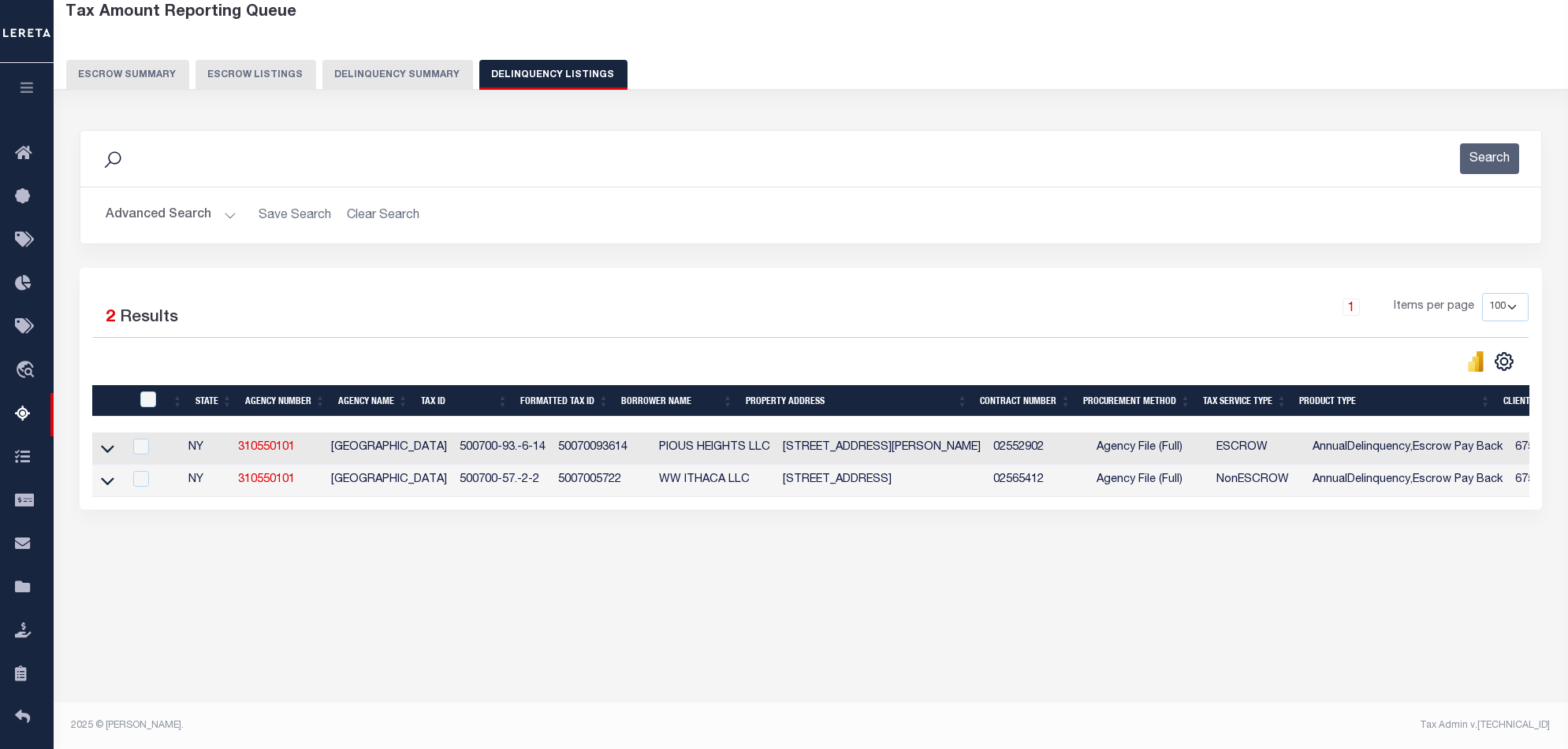
click at [994, 497] on td "02565412" at bounding box center [1039, 480] width 103 height 33
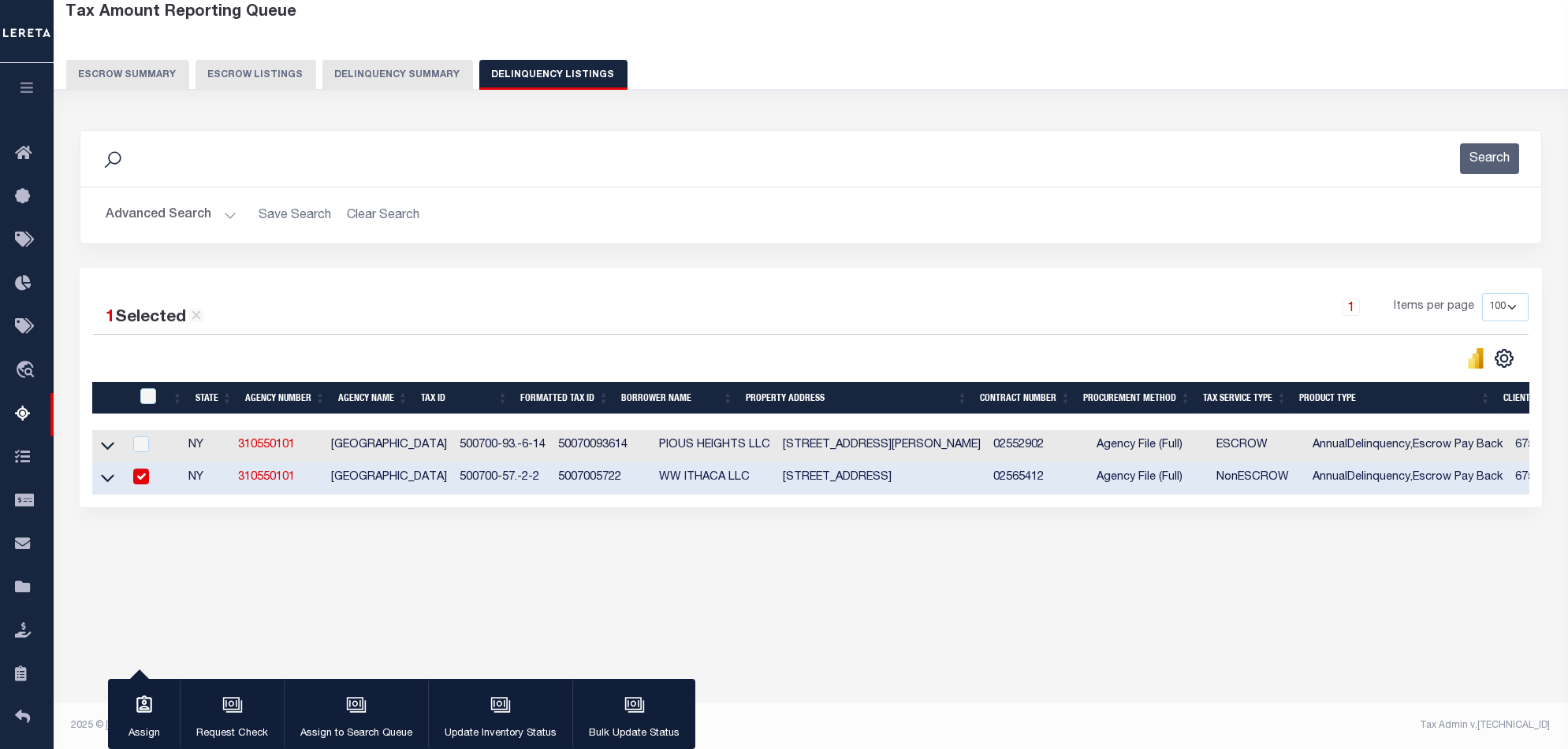
click at [149, 478] on input "checkbox" at bounding box center [141, 476] width 16 height 16
checkbox input "false"
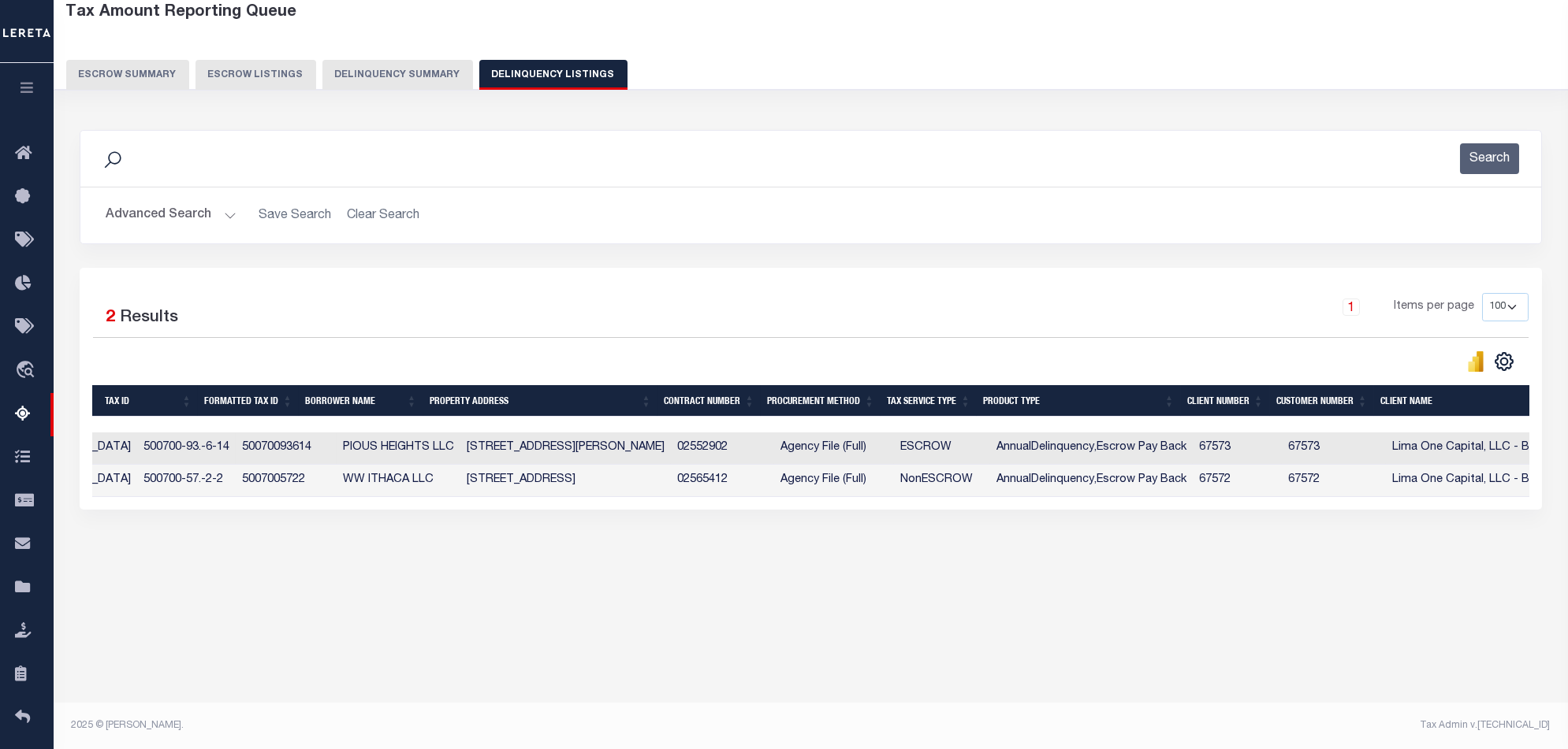
scroll to position [0, 0]
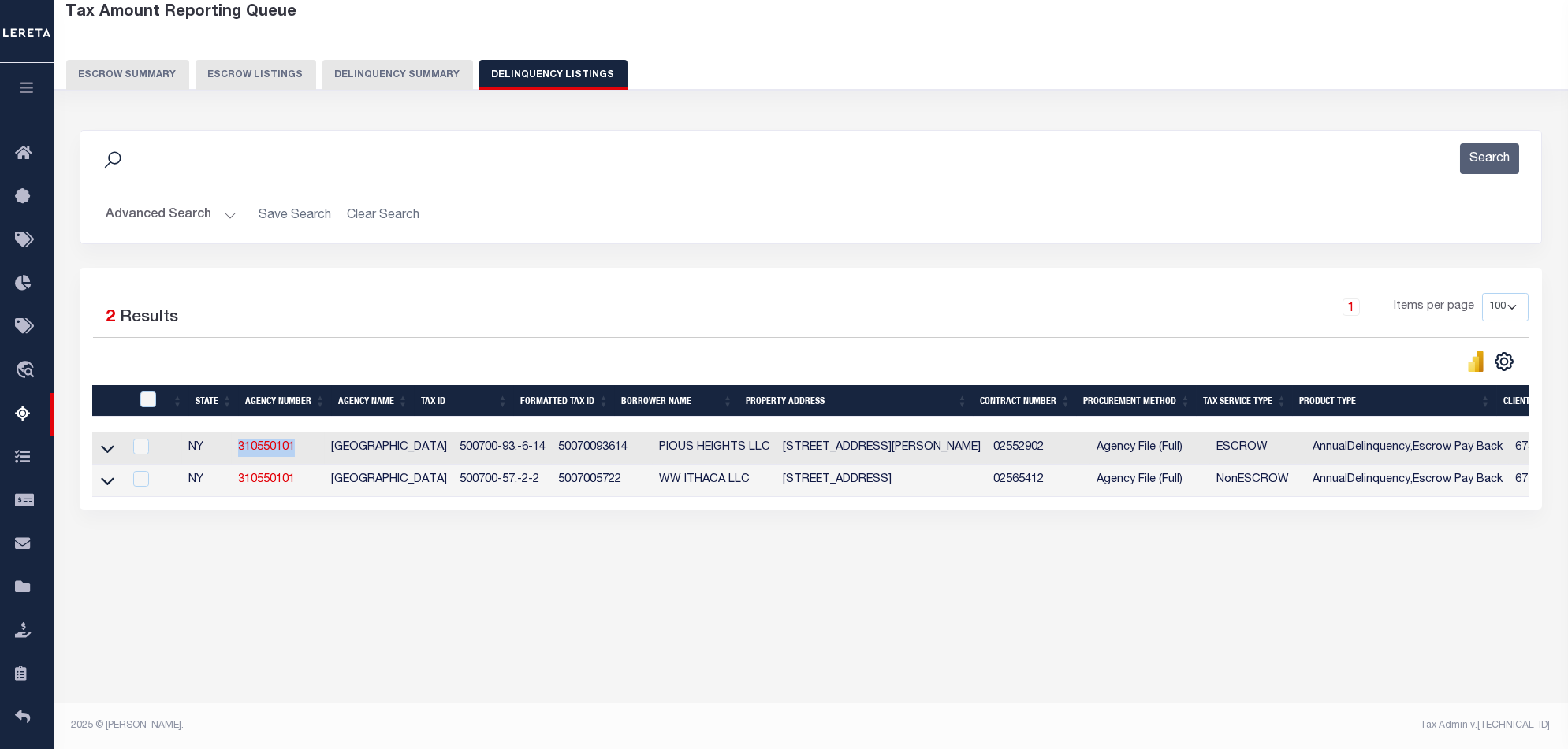
drag, startPoint x: 308, startPoint y: 450, endPoint x: 237, endPoint y: 455, distance: 71.2
click at [237, 455] on tr "NY 310550101 [GEOGRAPHIC_DATA] 500700-93.-6-14 50070093614 PIOUS HEIGHTS LLC [S…" at bounding box center [1306, 449] width 2427 height 33
copy tr "310550101"
click at [1022, 510] on div "1 Selected 2 Results 1 Items per page 10 25 50 100 500" at bounding box center [810, 389] width 1462 height 242
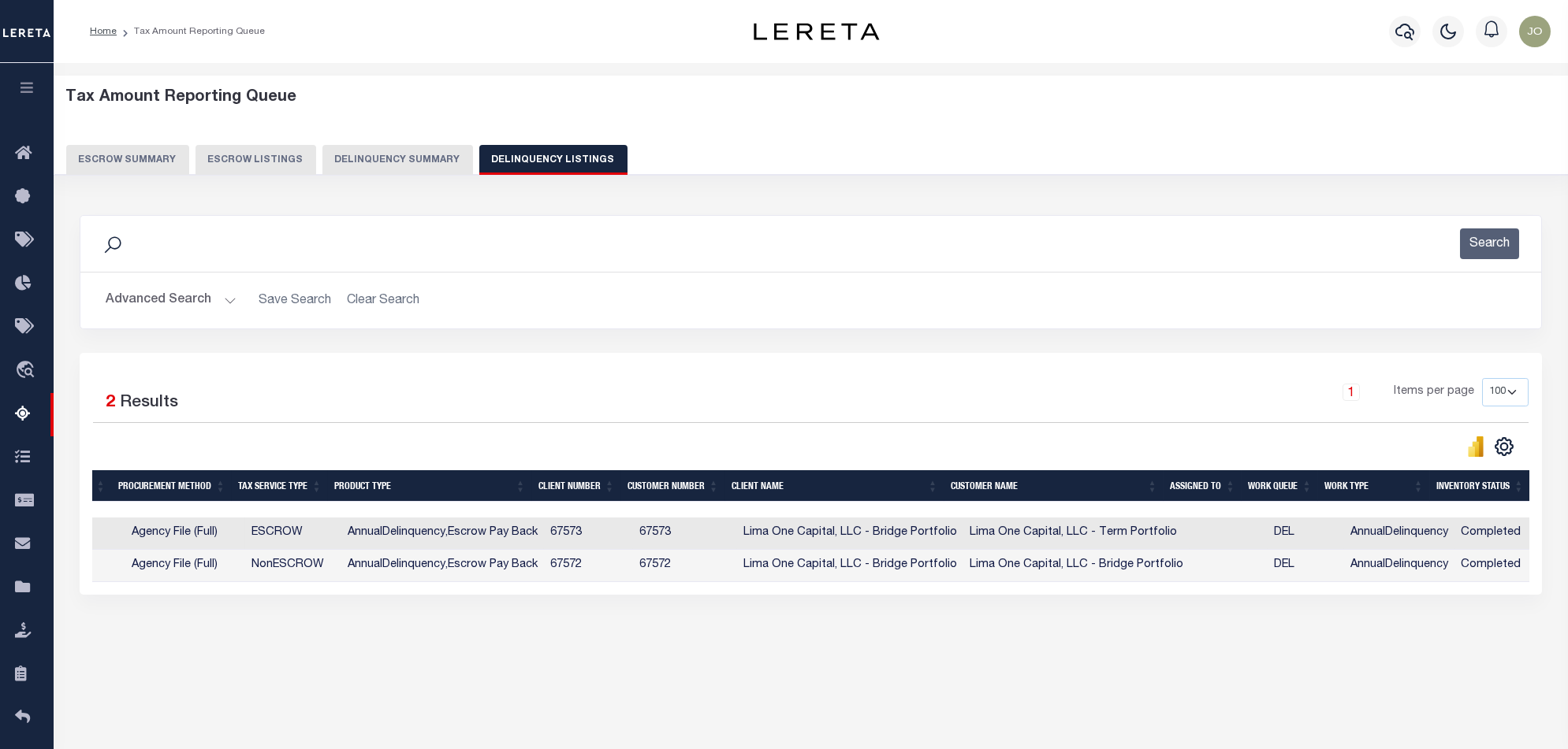
click at [411, 165] on button "Delinquency Summary" at bounding box center [397, 160] width 150 height 30
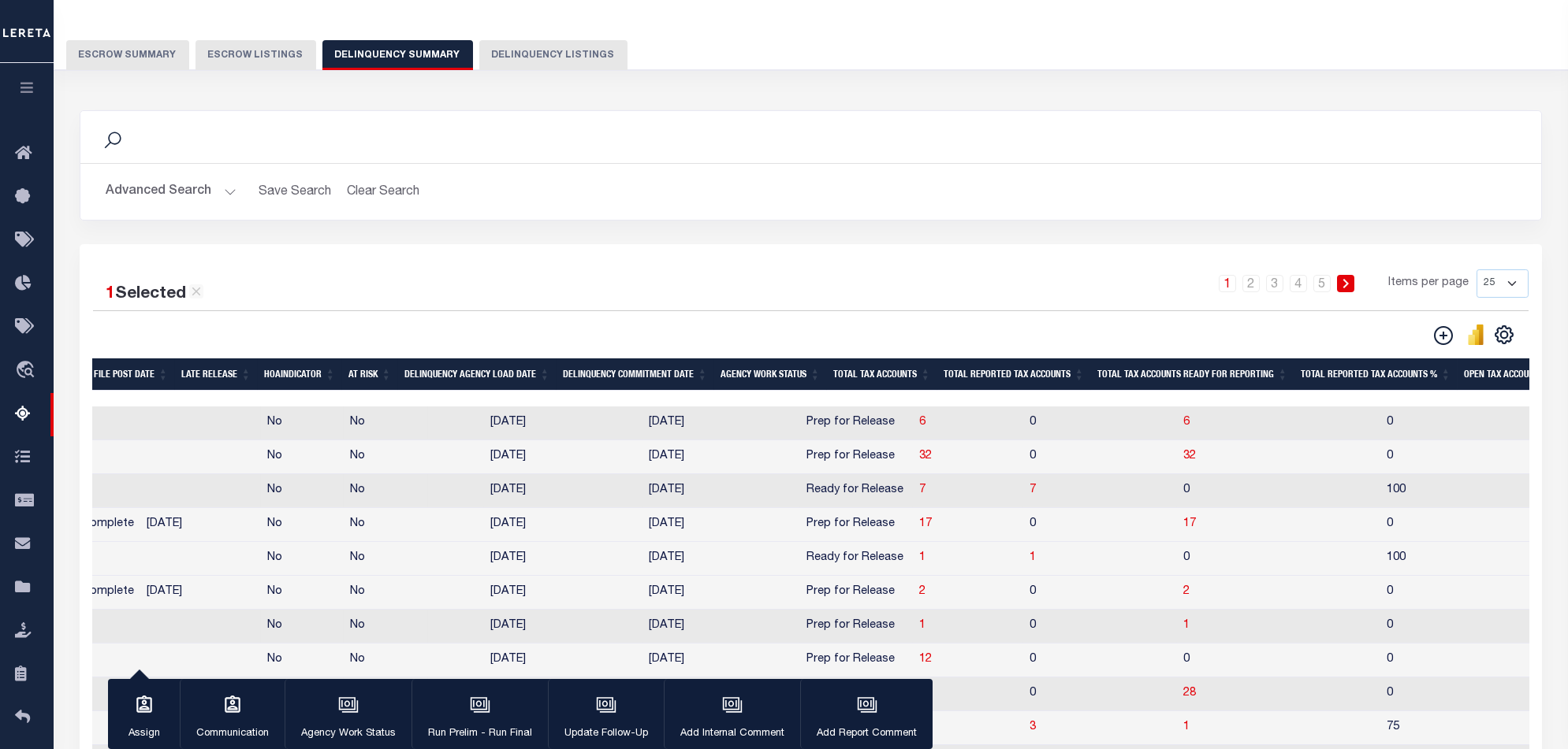
scroll to position [0, 791]
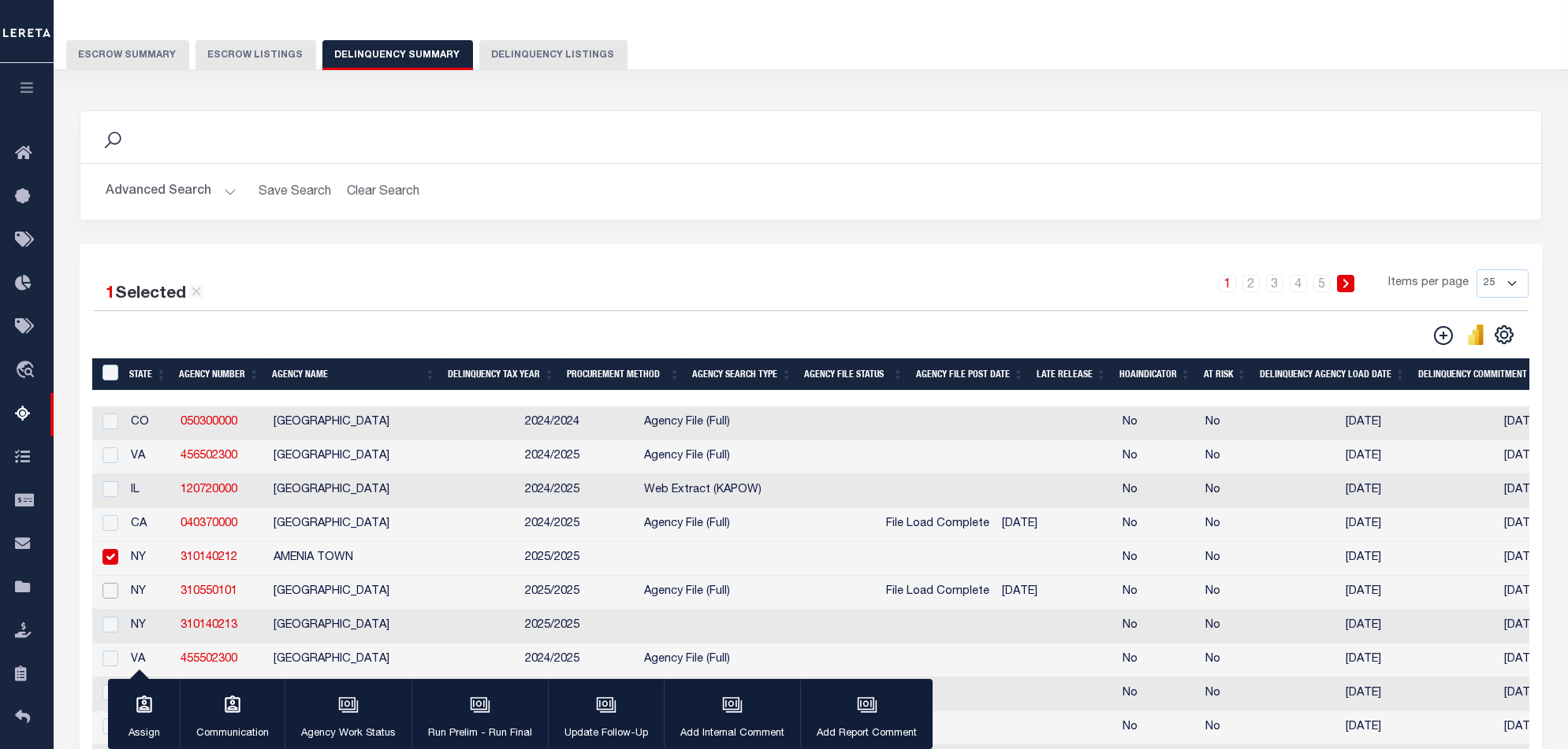
click at [112, 599] on input "checkbox" at bounding box center [110, 591] width 16 height 16
checkbox input "true"
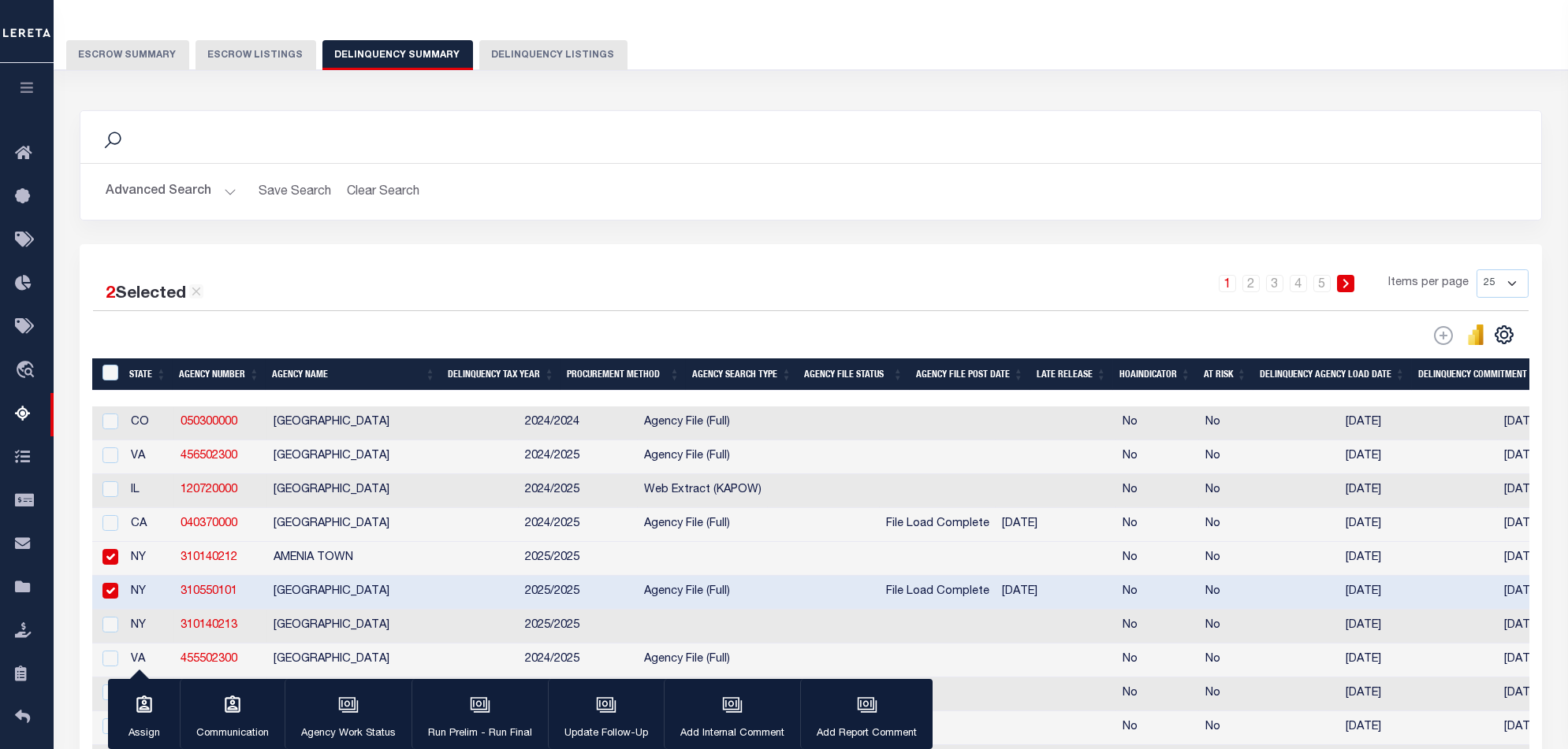
click at [109, 561] on input "checkbox" at bounding box center [110, 556] width 16 height 16
checkbox input "false"
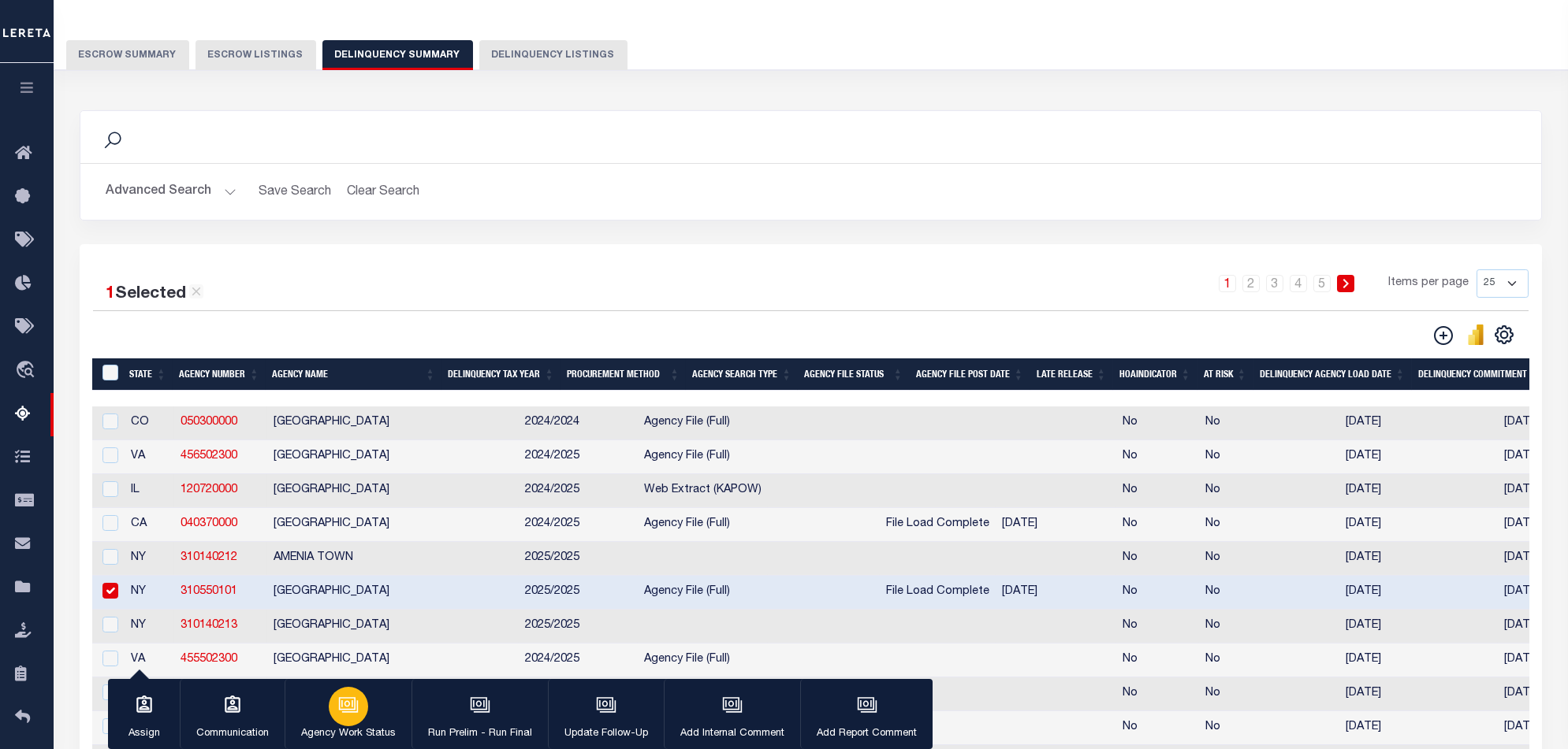
click at [340, 724] on div "button" at bounding box center [348, 706] width 39 height 39
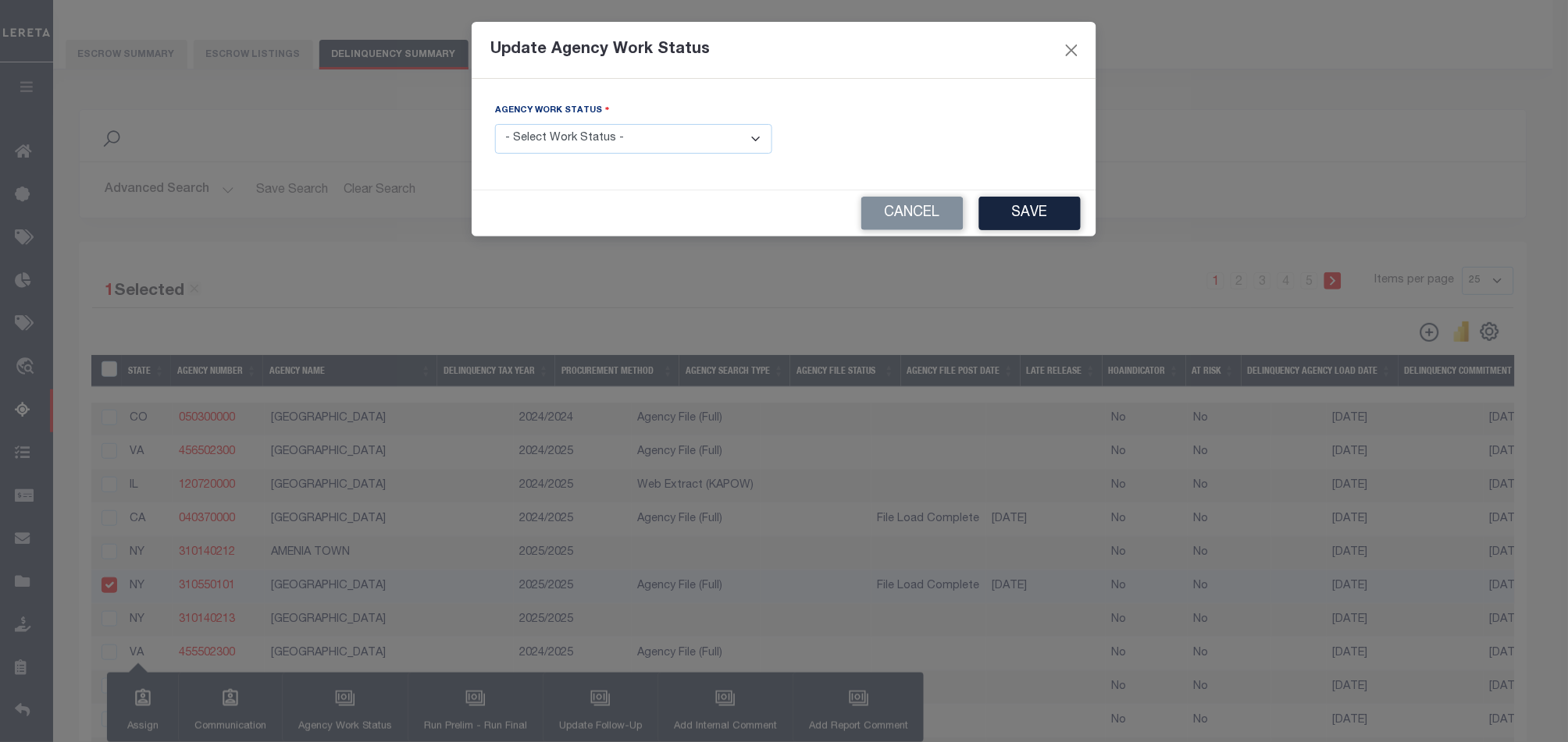
click at [565, 145] on select "- Select Work Status - In Progress Pending Agency Follow-up Pending QC Ready fo…" at bounding box center [633, 139] width 277 height 31
select select "6"
click at [495, 124] on select "- Select Work Status - In Progress Pending Agency Follow-up Pending QC Ready fo…" at bounding box center [633, 139] width 277 height 31
click at [1026, 218] on button "Save" at bounding box center [1029, 213] width 102 height 34
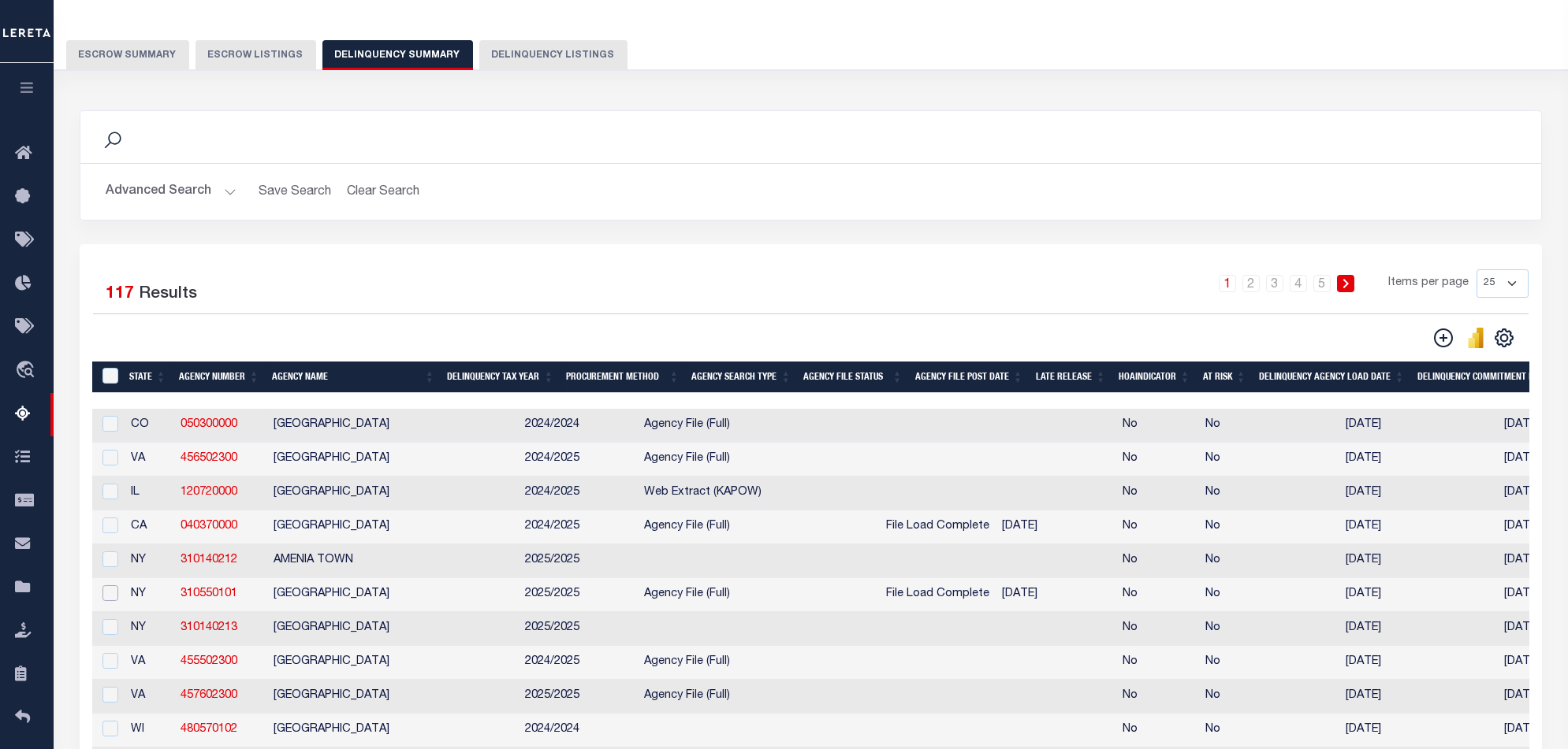
click at [107, 601] on input "checkbox" at bounding box center [110, 593] width 16 height 16
checkbox input "true"
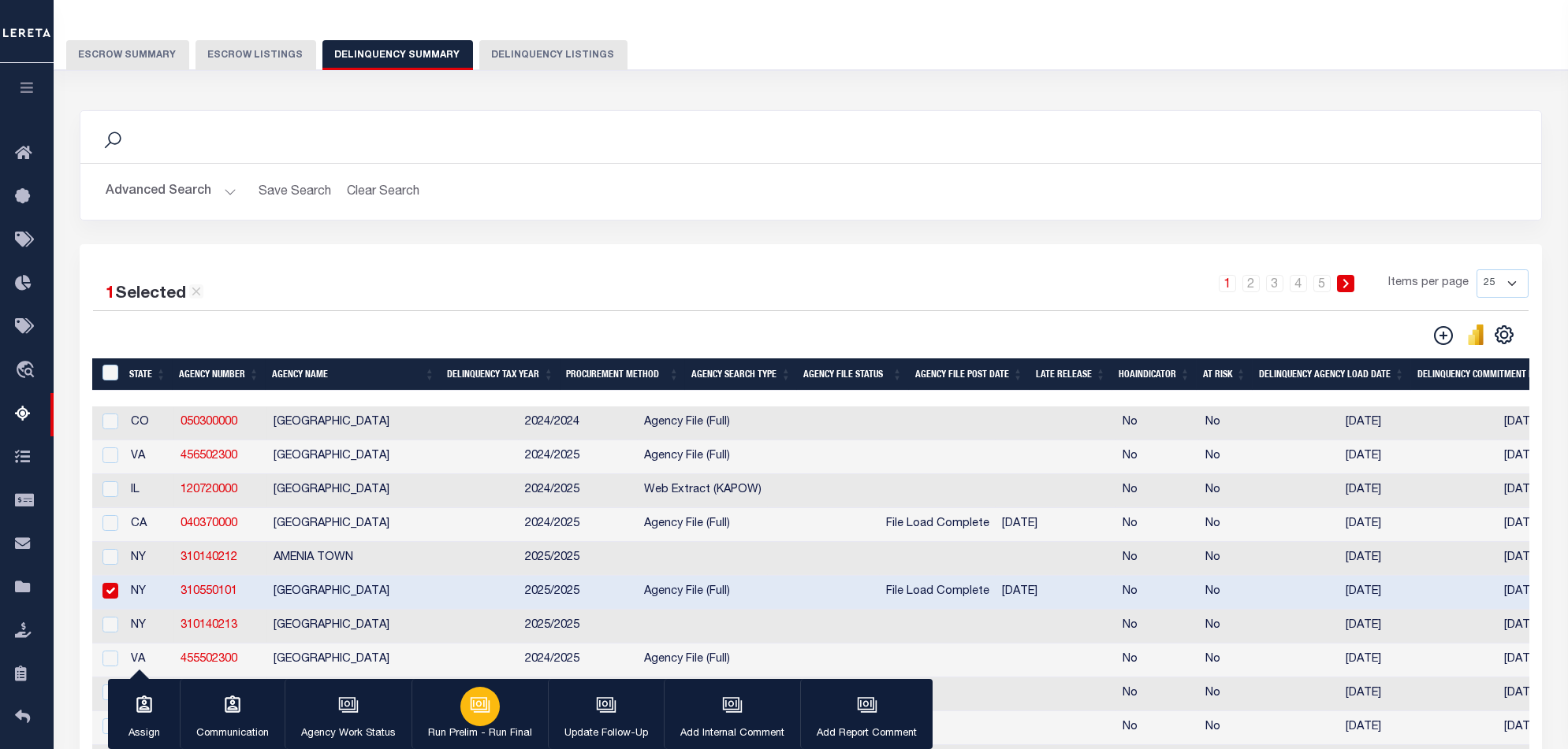
click at [481, 710] on icon "button" at bounding box center [480, 705] width 21 height 21
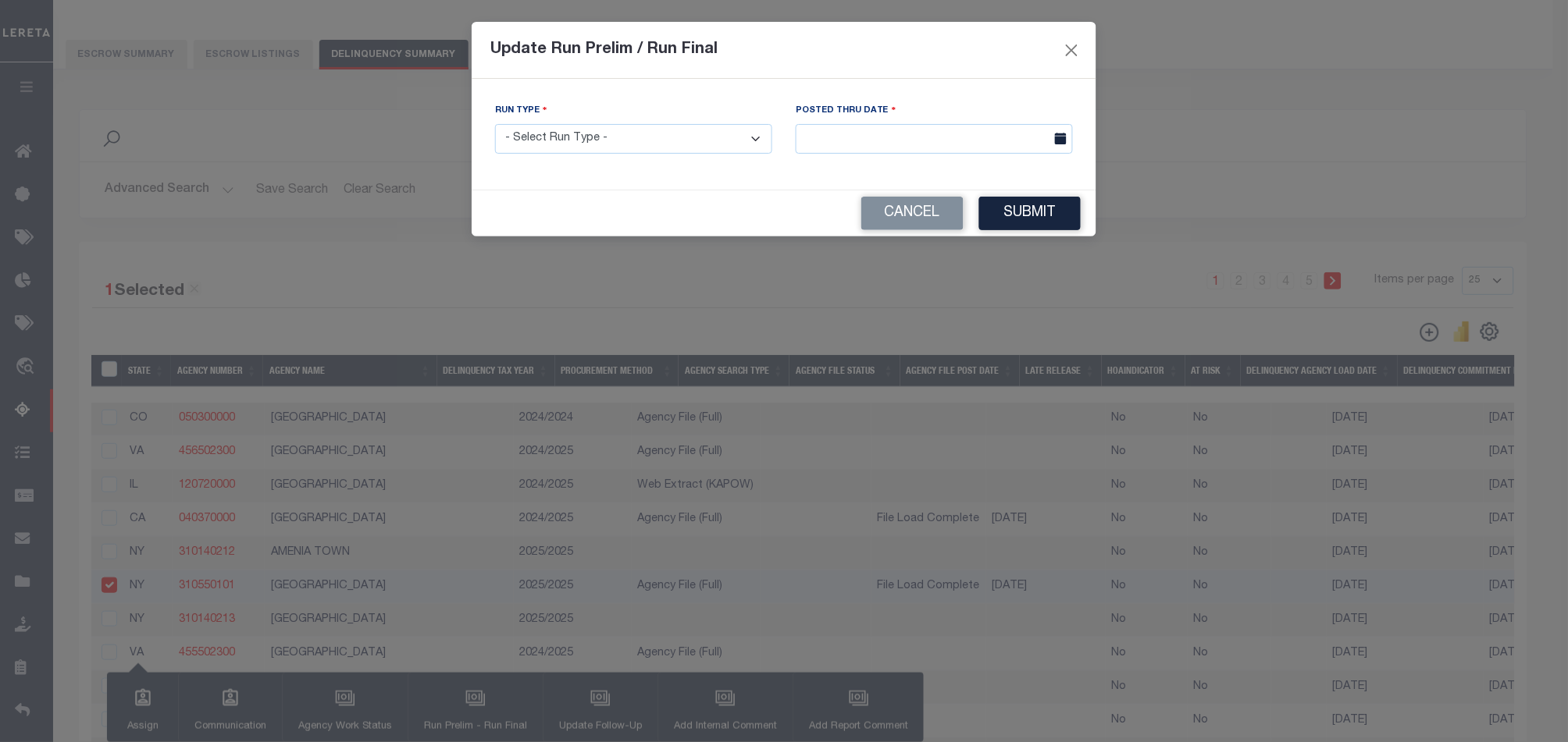
click at [736, 142] on select "- Select Run Type - Prelim Run Final Run" at bounding box center [633, 139] width 277 height 31
select select "F"
click at [495, 124] on select "- Select Run Type - Prelim Run Final Run" at bounding box center [633, 139] width 277 height 31
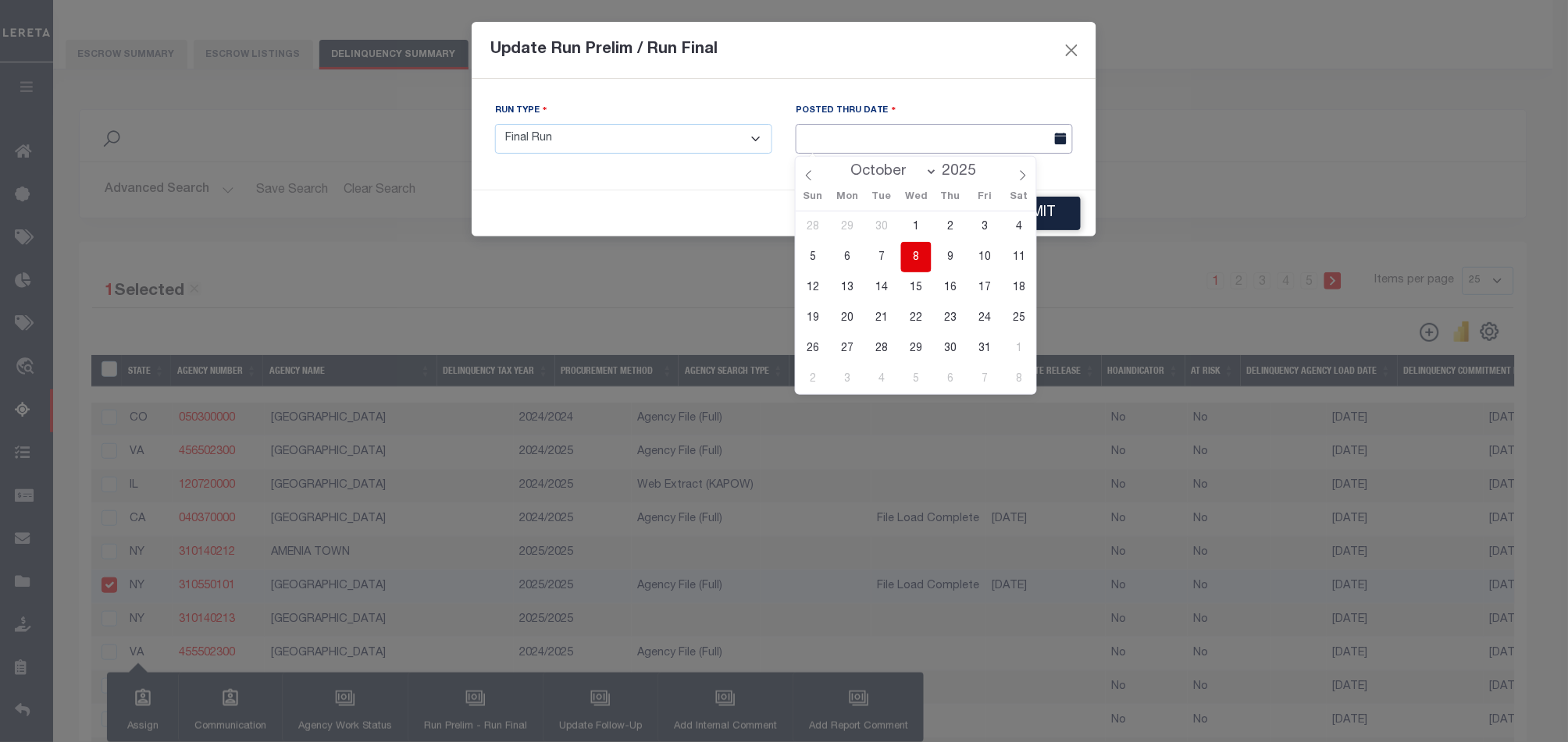
click at [951, 149] on input "text" at bounding box center [933, 139] width 277 height 31
click at [917, 258] on span "8" at bounding box center [916, 257] width 31 height 31
type input "[DATE]"
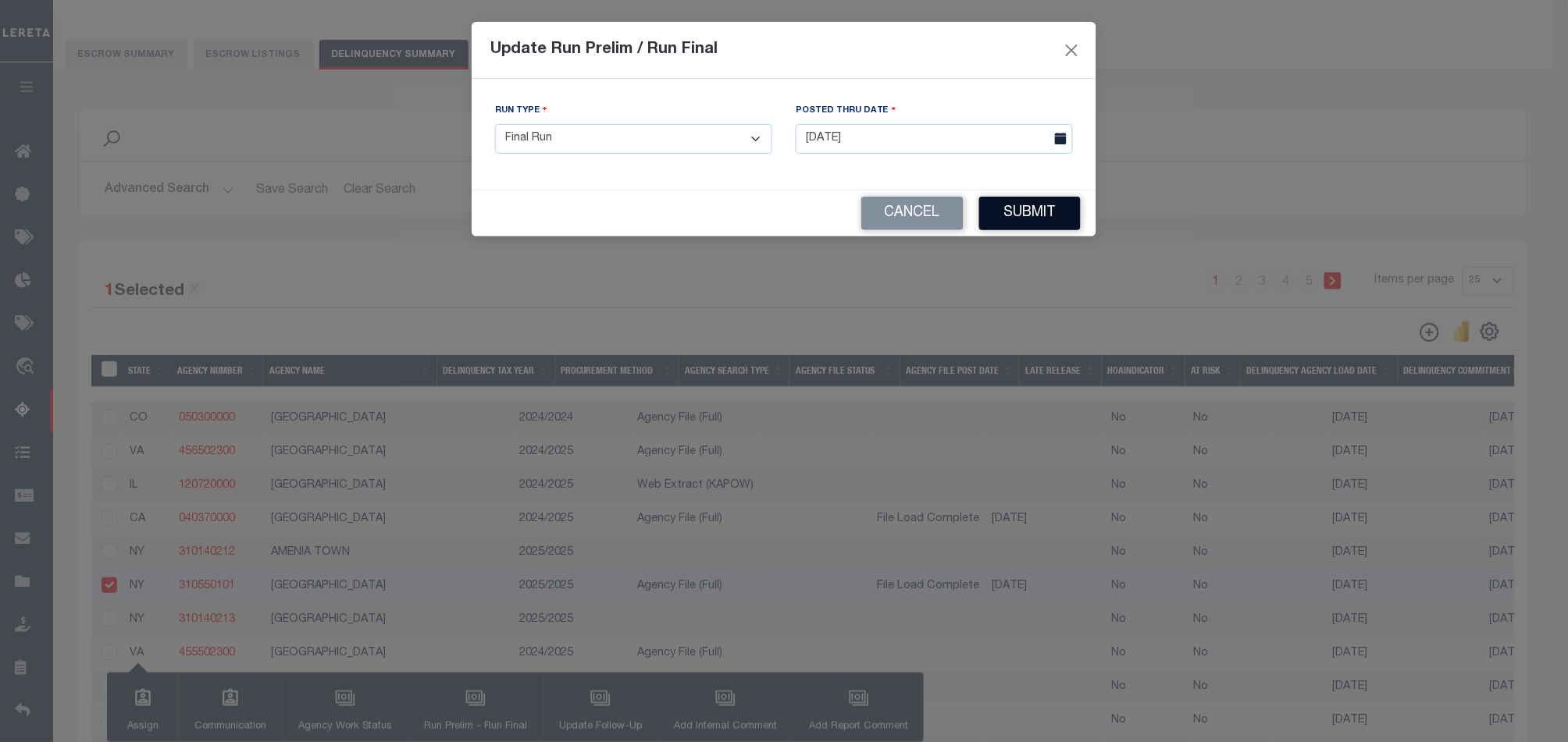
click at [1008, 217] on button "Submit" at bounding box center [1029, 213] width 102 height 34
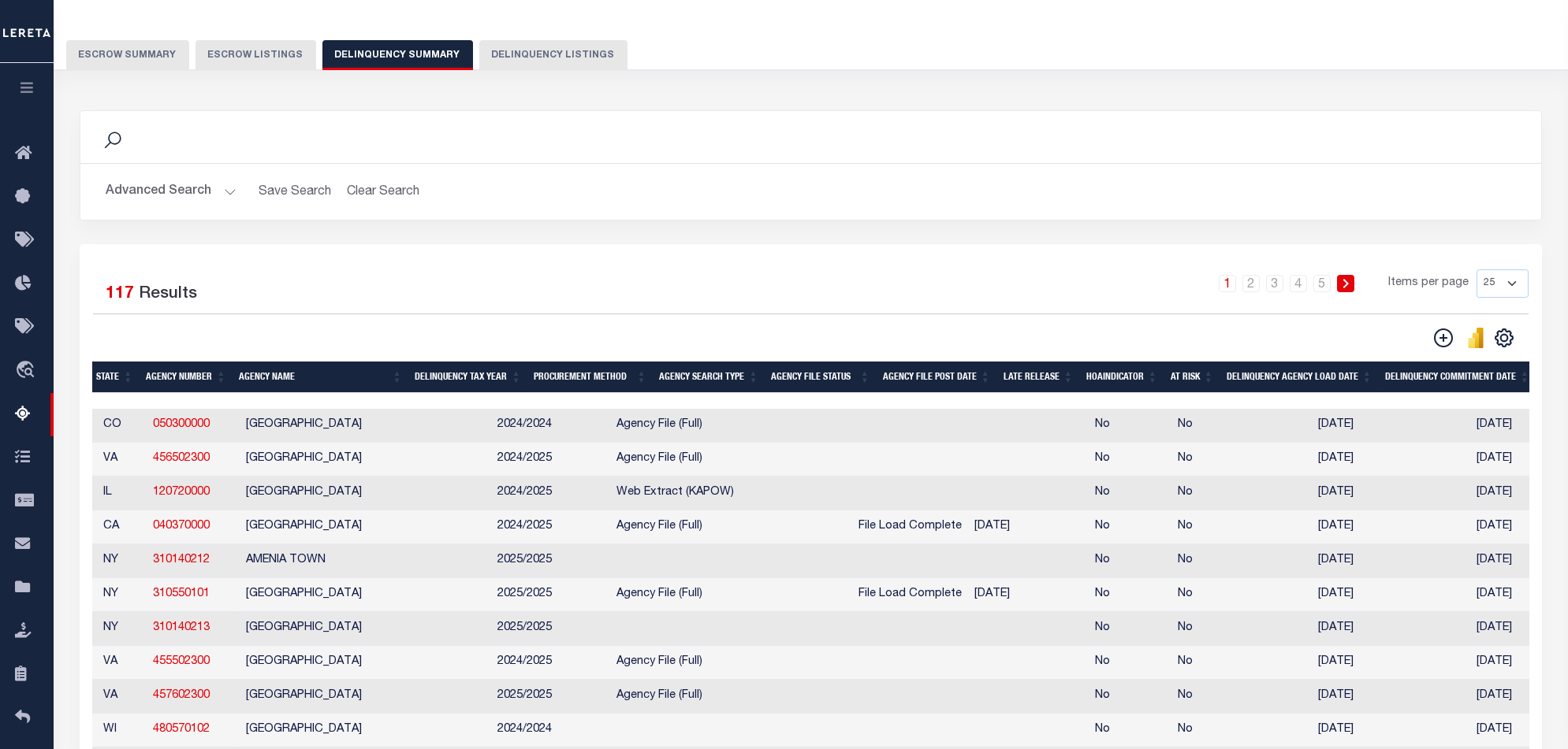
scroll to position [0, 33]
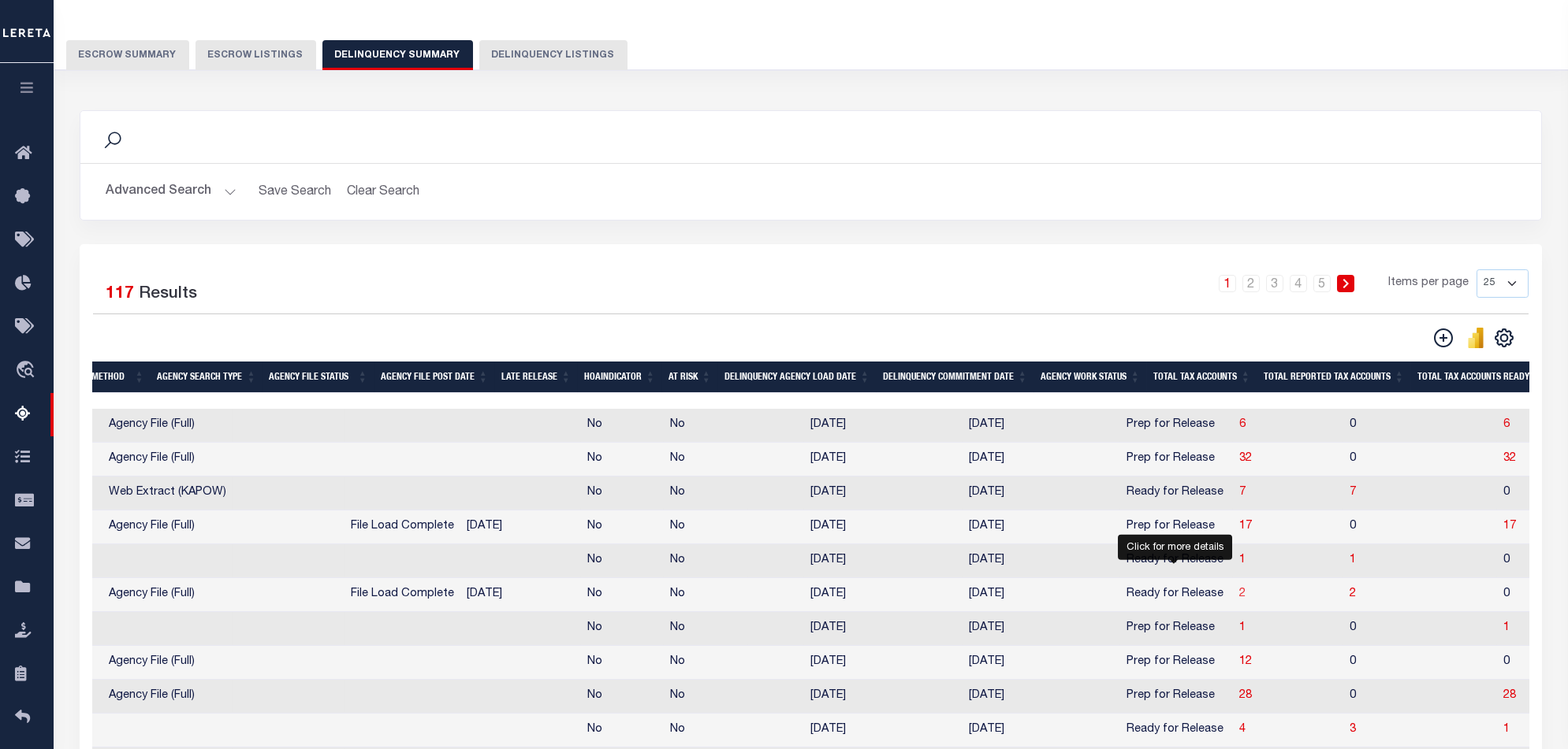
click at [1239, 600] on span "2" at bounding box center [1243, 594] width 7 height 11
select select "100"
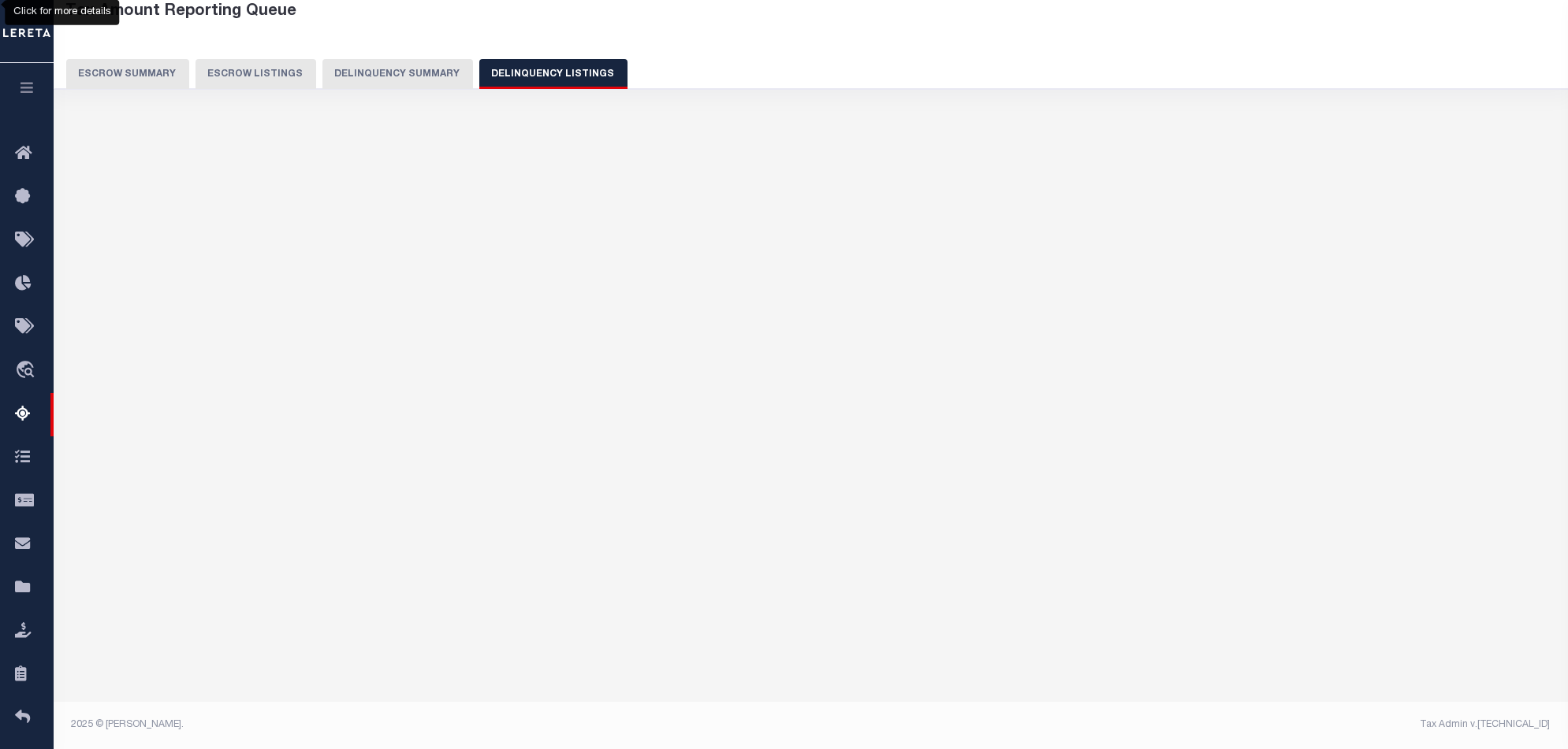
select select "100"
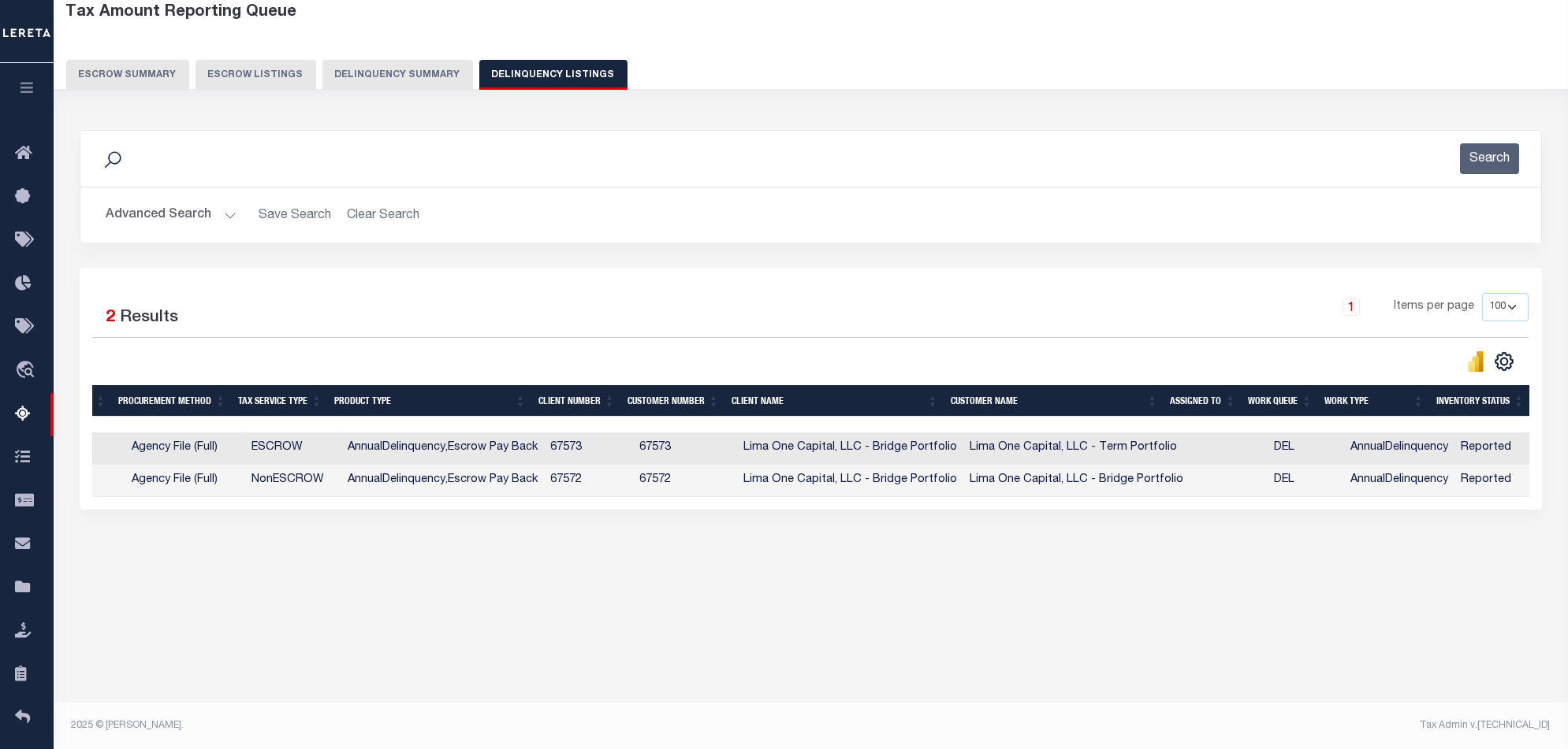
drag, startPoint x: 1002, startPoint y: 510, endPoint x: 1111, endPoint y: 510, distance: 109.0
click at [1111, 497] on div "State Agency Number Agency Name Tax ID Formatted Tax ID Borrower Name Property …" at bounding box center [811, 465] width 1437 height 64
click at [410, 75] on button "Delinquency Summary" at bounding box center [397, 75] width 150 height 30
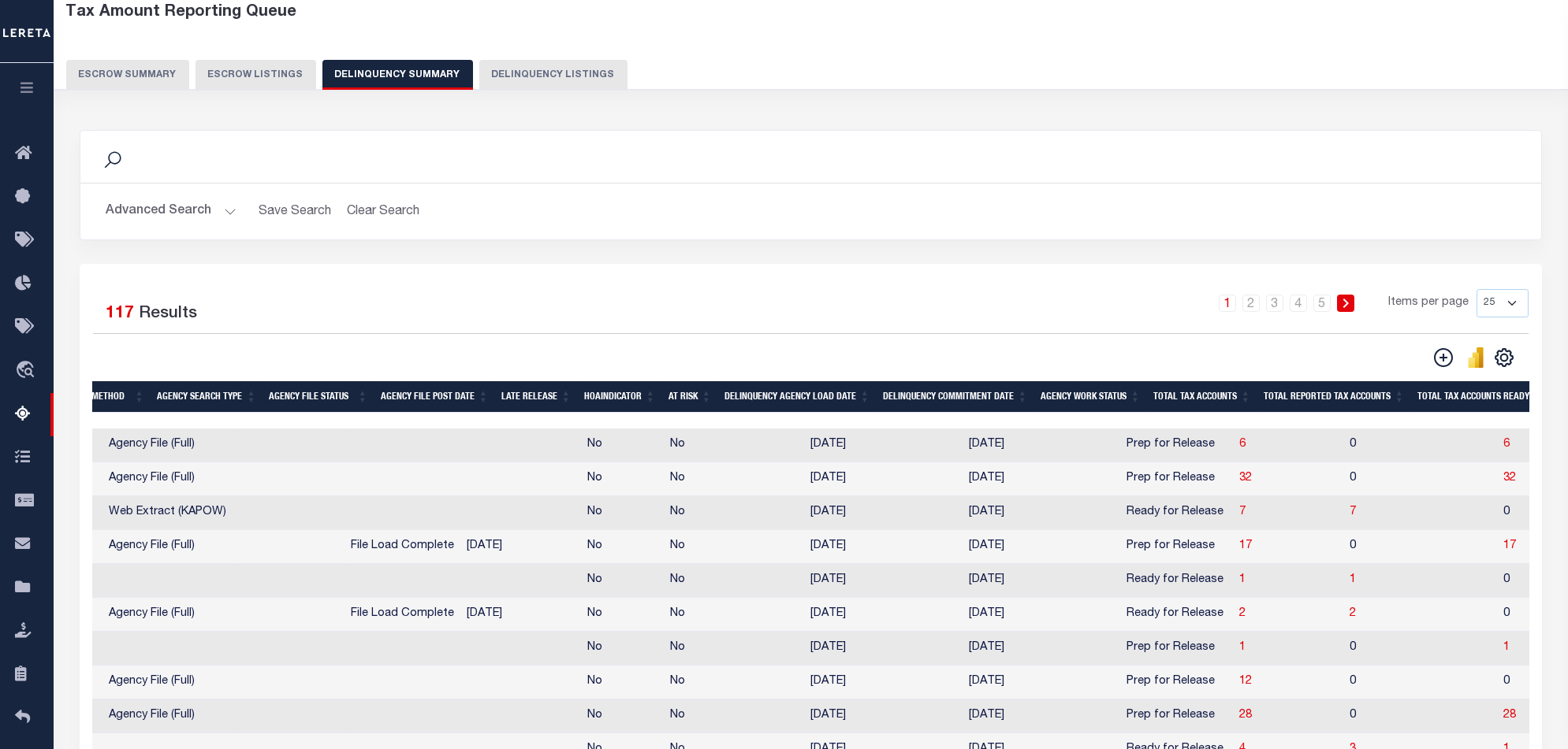
click at [218, 232] on div "Advanced Search Save Search Clear Search SummaryGridWrapper_dynamictable_____De…" at bounding box center [810, 211] width 1460 height 56
click at [171, 214] on button "Advanced Search" at bounding box center [171, 211] width 131 height 31
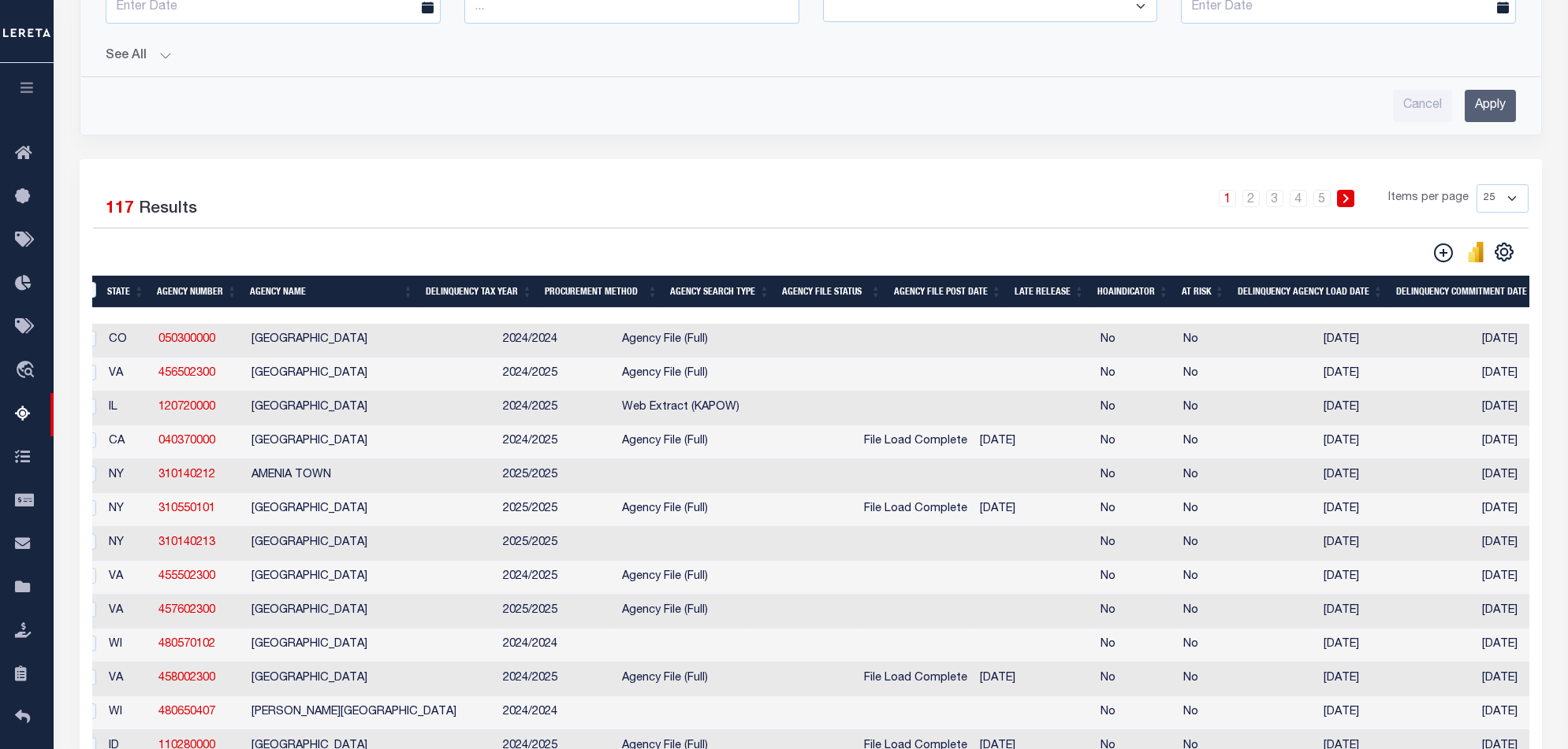
scroll to position [400, 0]
